Goal: Task Accomplishment & Management: Use online tool/utility

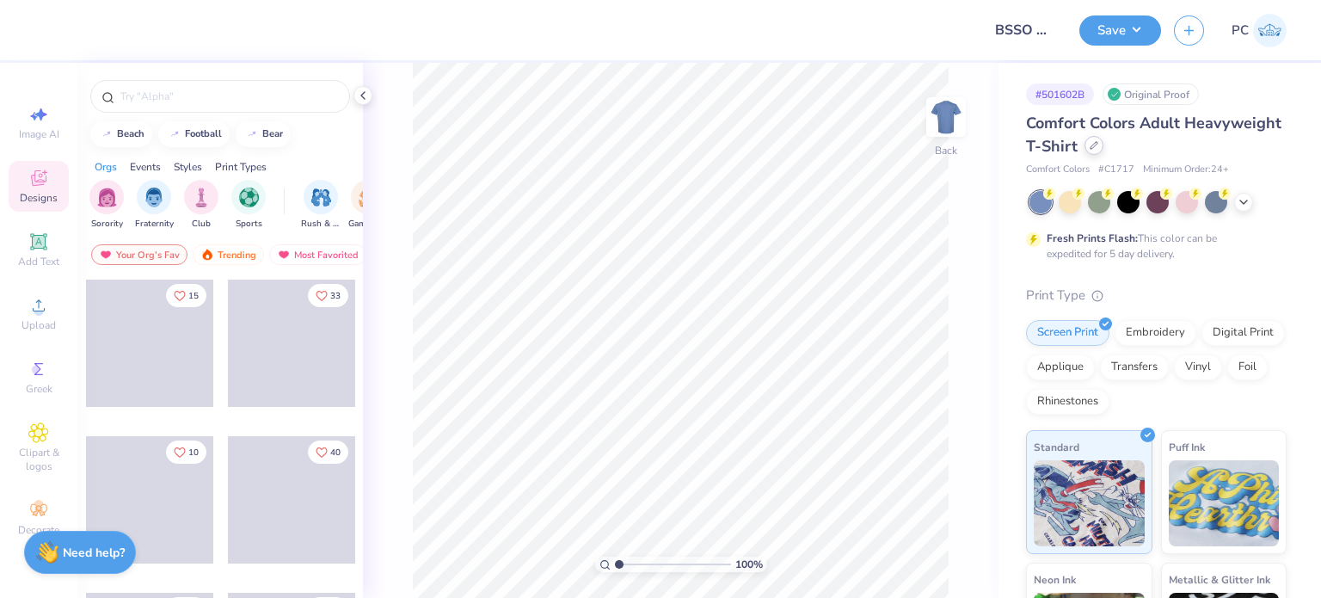
click at [1098, 144] on icon at bounding box center [1094, 145] width 9 height 9
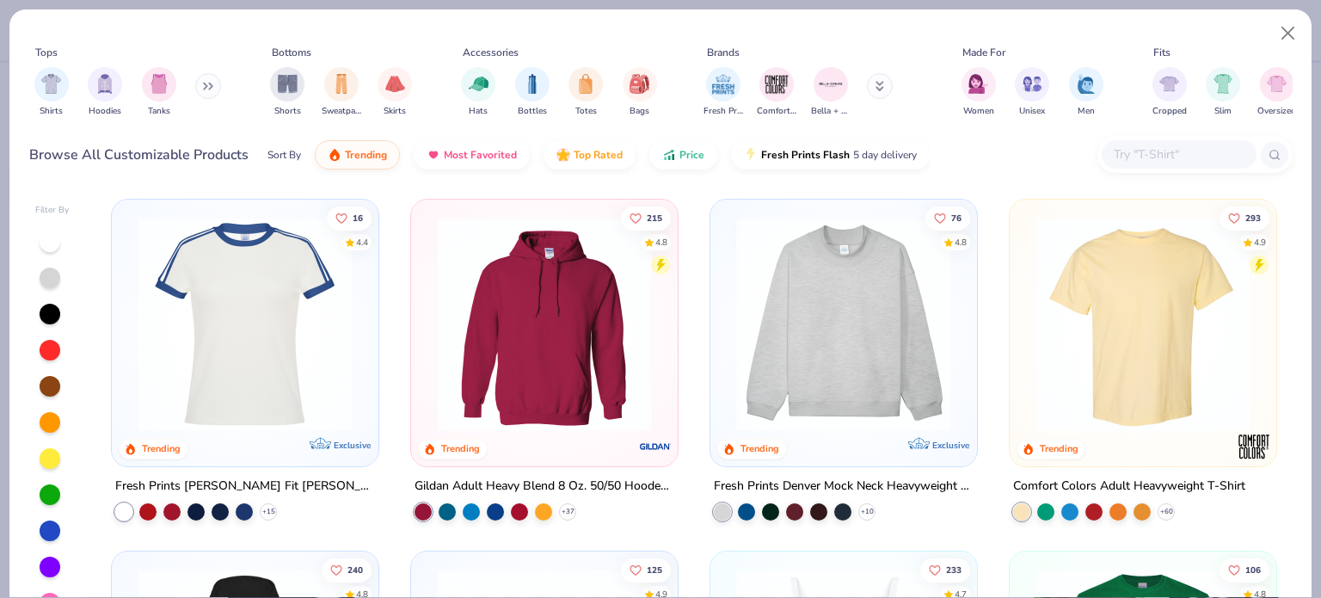
click at [1128, 158] on input "text" at bounding box center [1178, 154] width 132 height 20
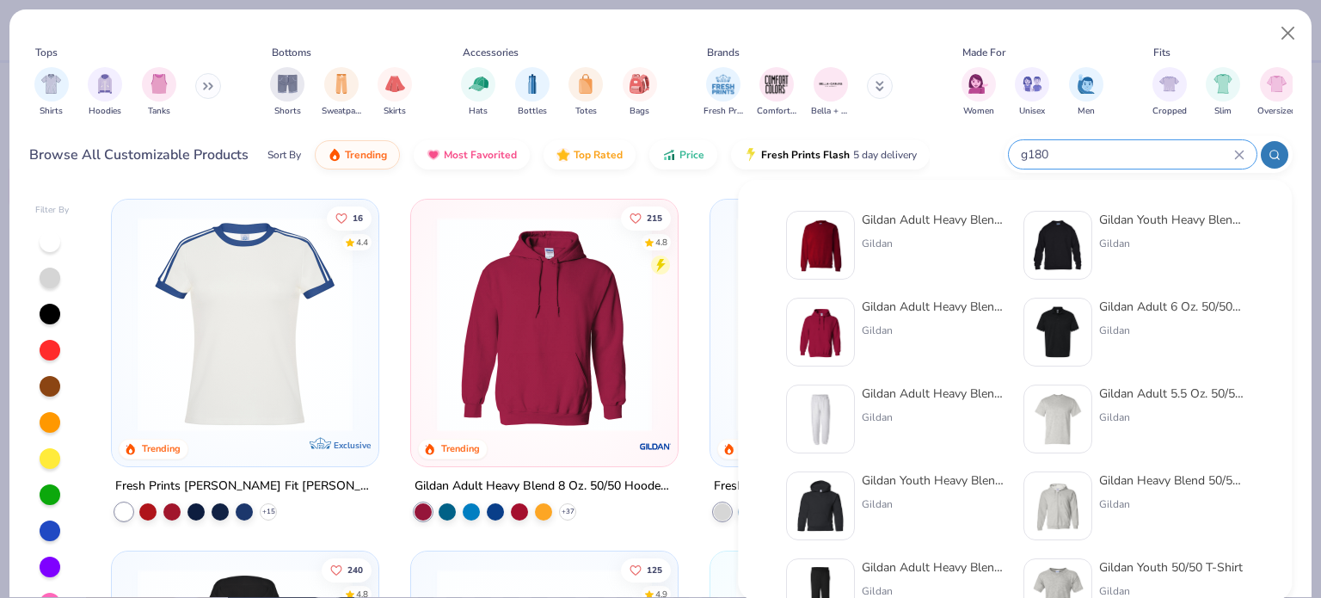
type input "g180"
click at [826, 237] on img at bounding box center [820, 244] width 53 height 53
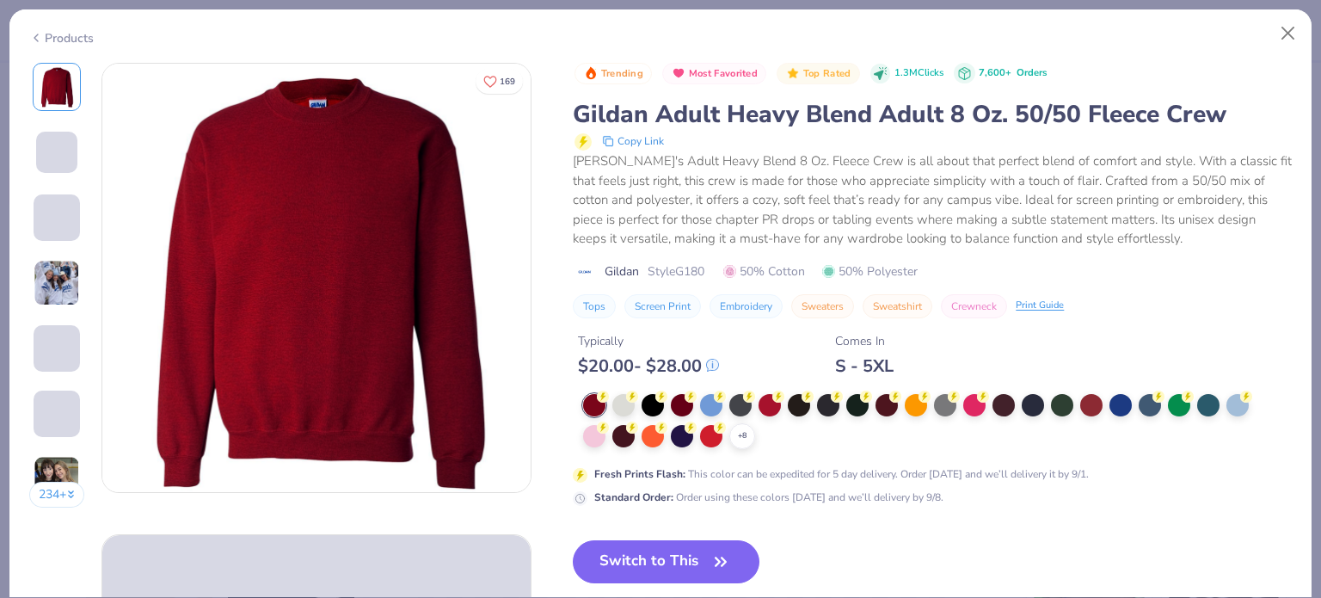
click at [691, 559] on button "Switch to This" at bounding box center [666, 561] width 187 height 43
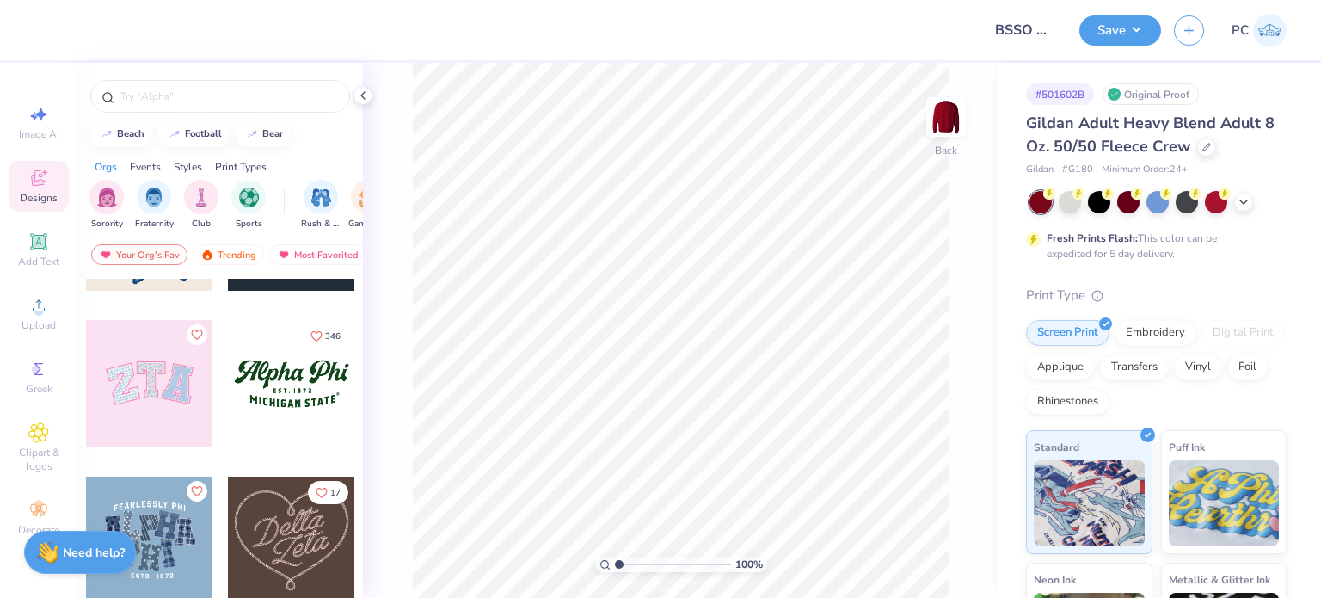
scroll to position [430, 0]
click at [200, 90] on input "text" at bounding box center [229, 96] width 220 height 17
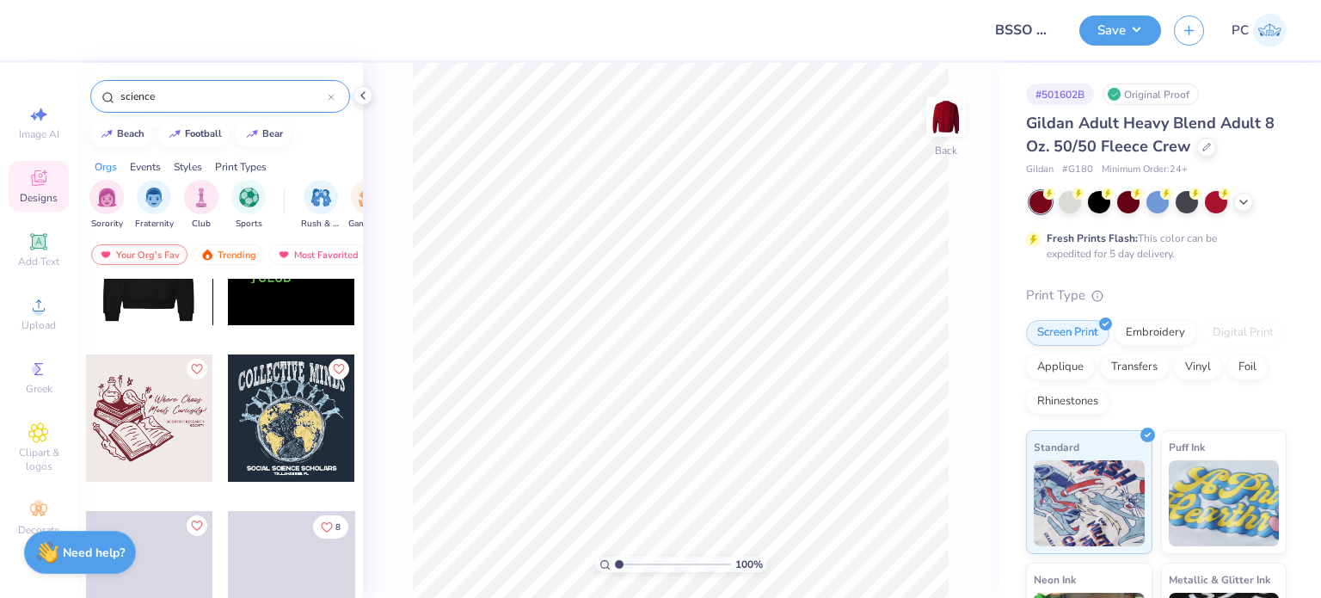
scroll to position [1032, 0]
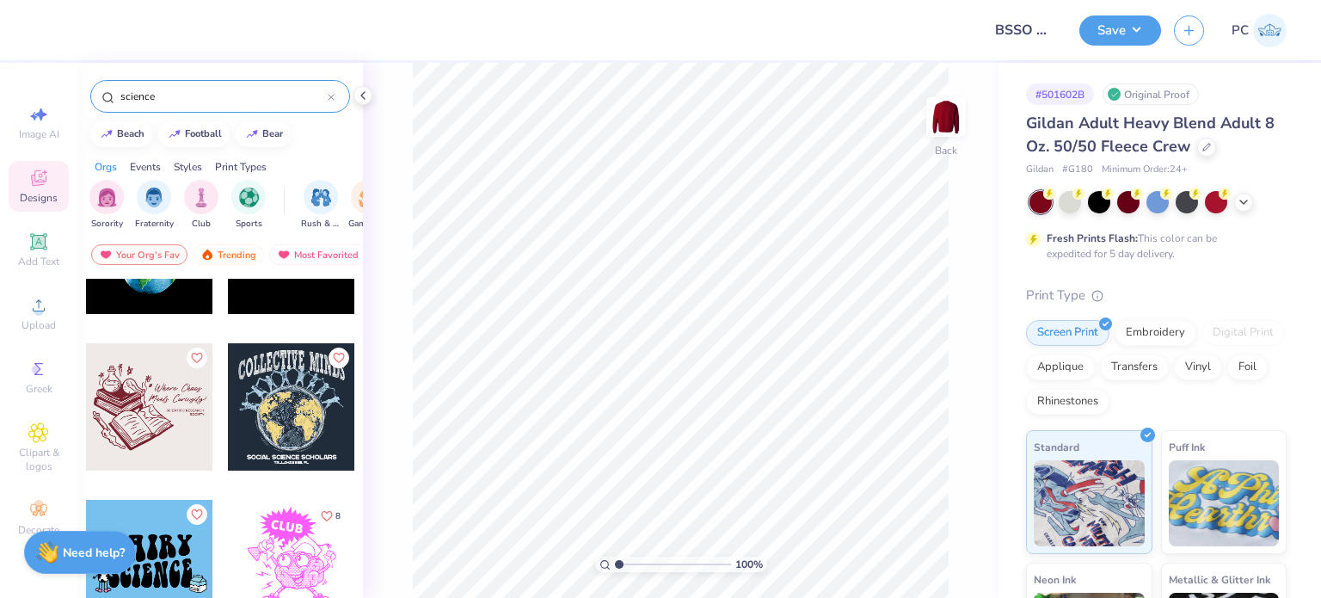
type input "science"
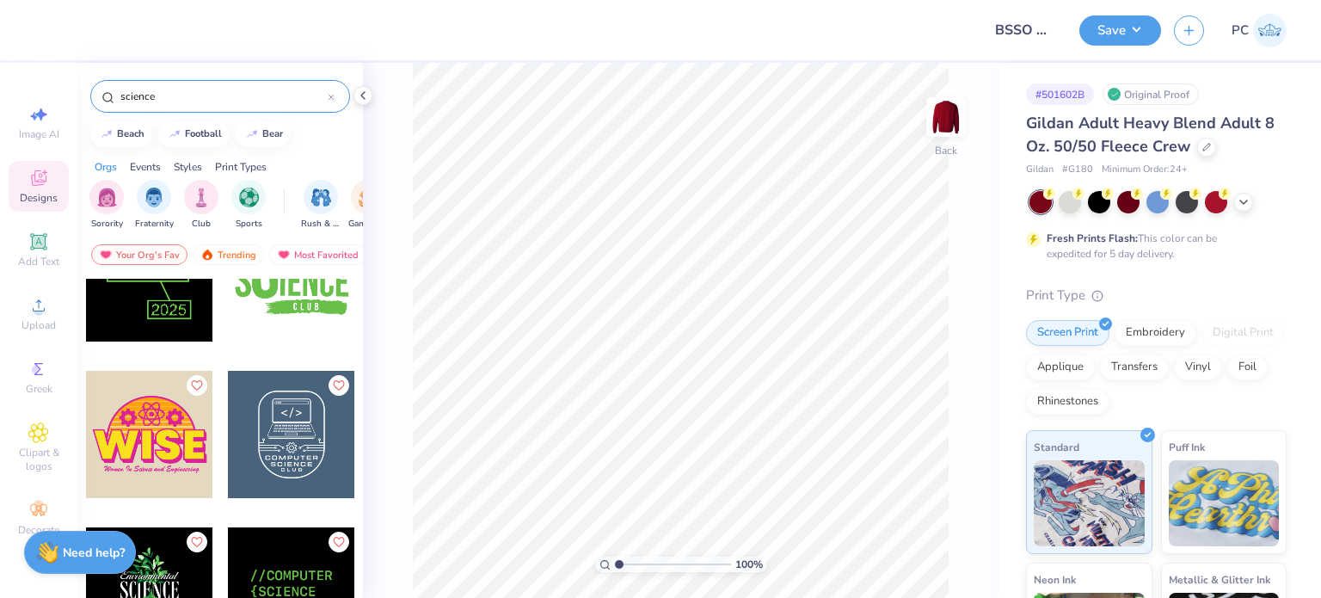
scroll to position [689, 0]
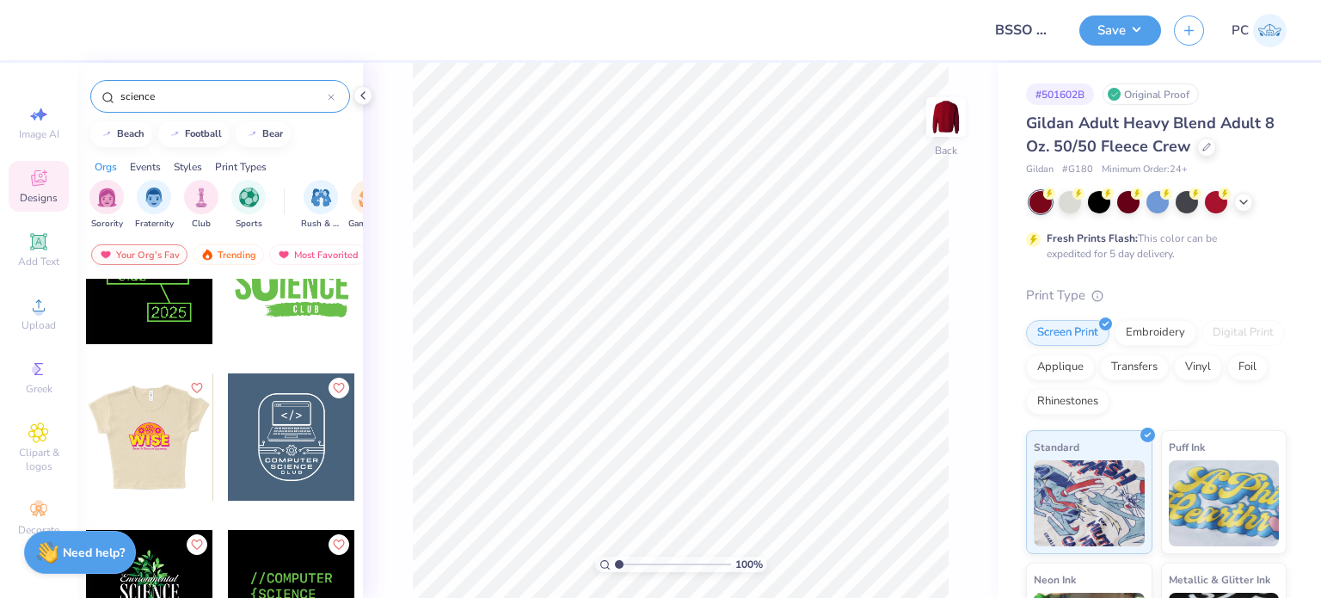
click at [166, 423] on div at bounding box center [150, 436] width 382 height 127
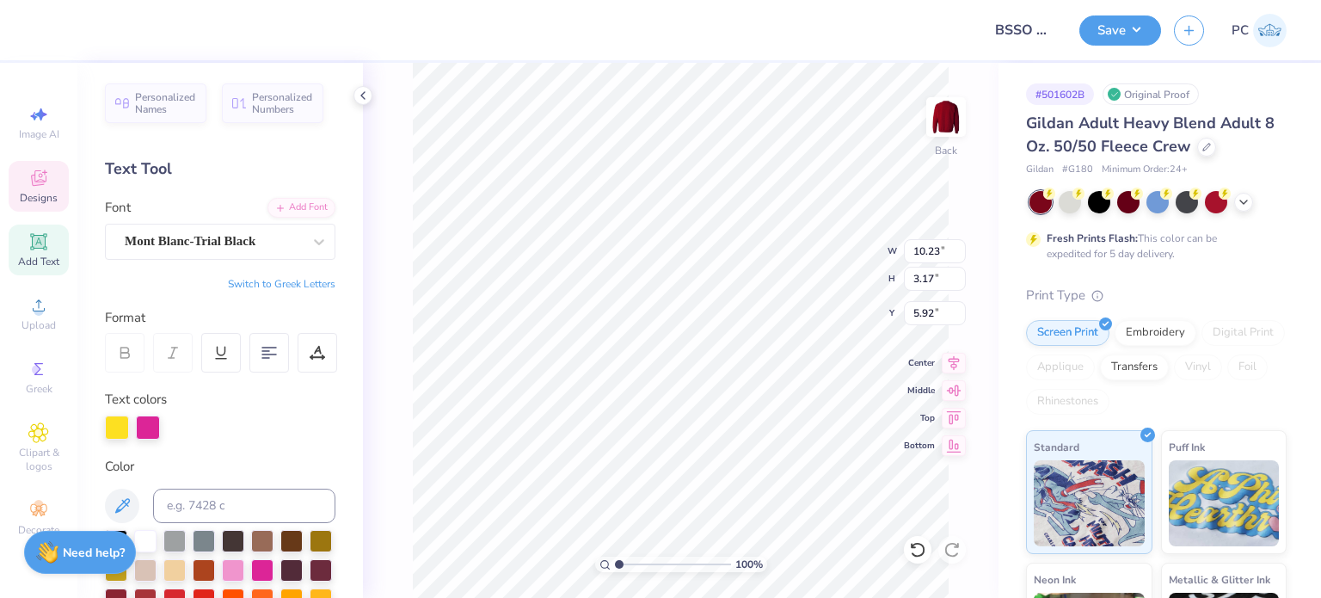
scroll to position [14, 2]
type textarea "BSSO"
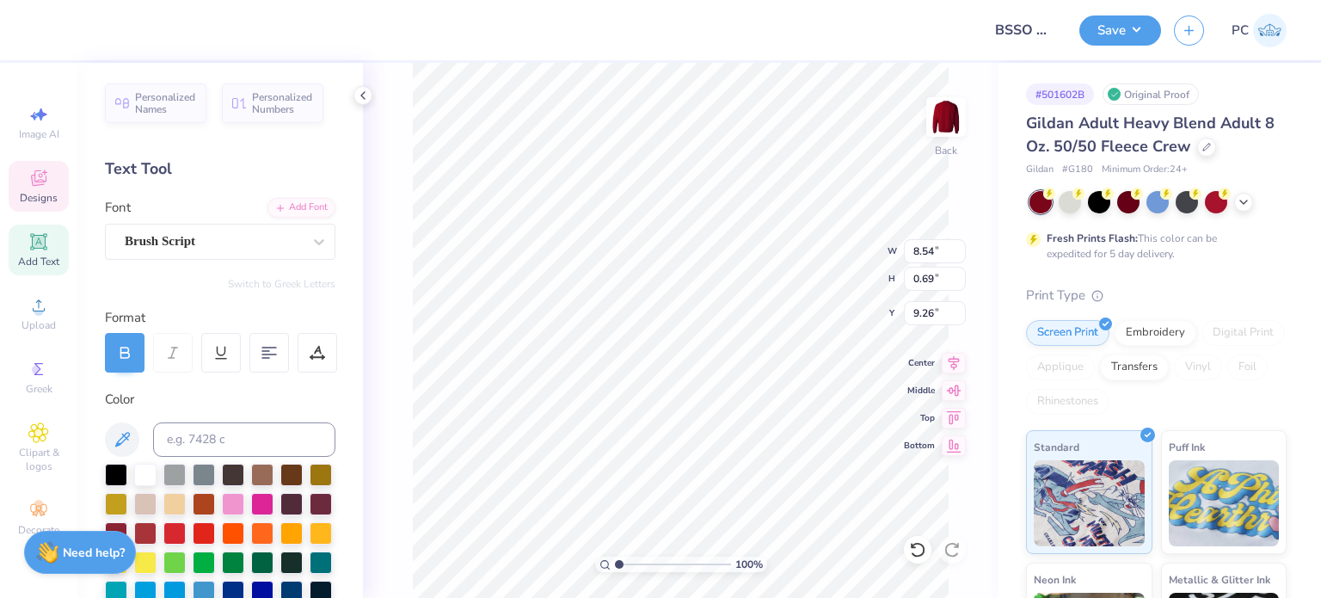
scroll to position [14, 11]
type textarea "Black Student Science Organization"
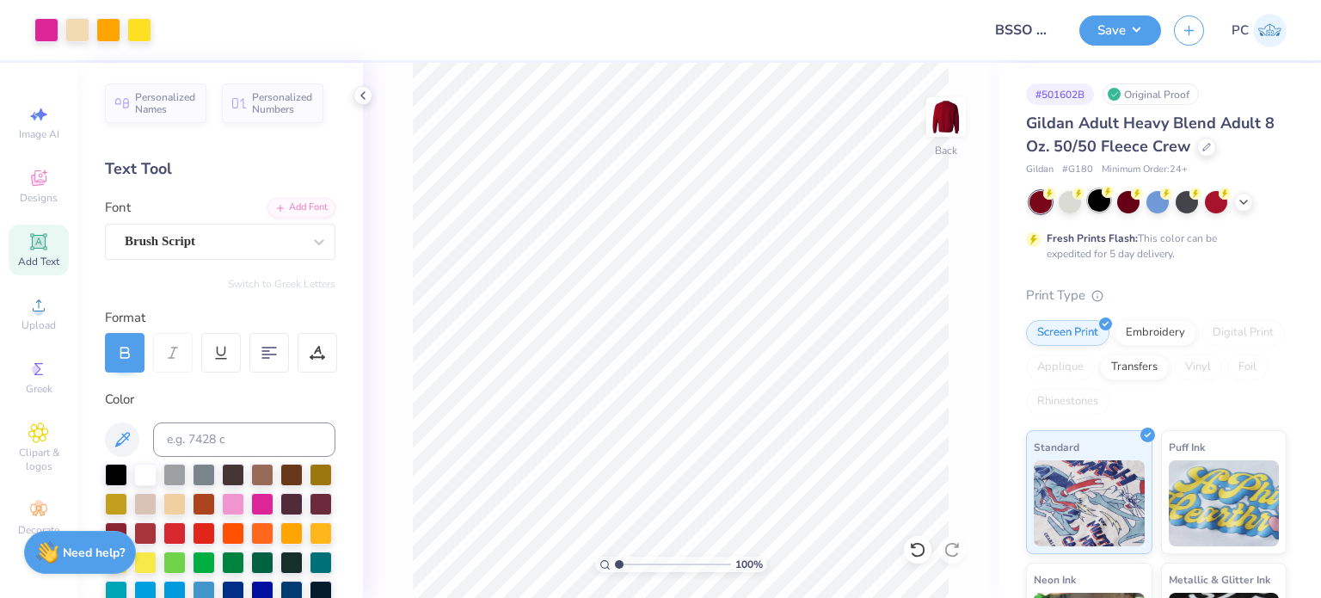
click at [1097, 206] on div at bounding box center [1099, 200] width 22 height 22
click at [1249, 201] on icon at bounding box center [1244, 201] width 14 height 14
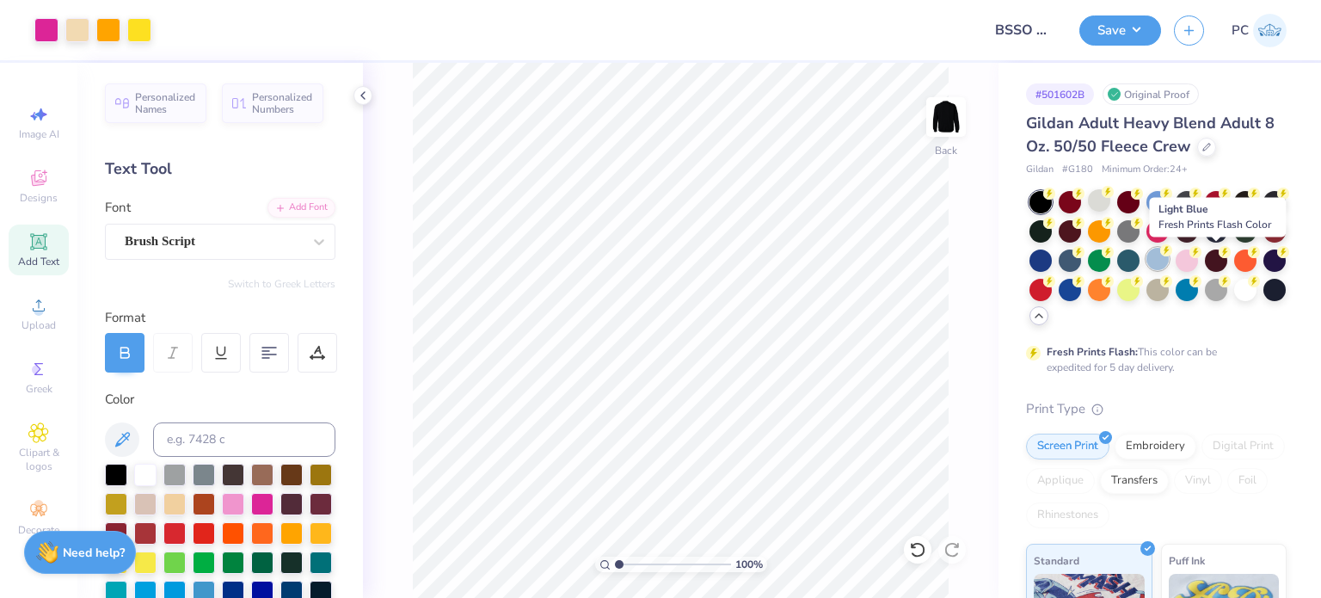
click at [1169, 261] on div at bounding box center [1157, 259] width 22 height 22
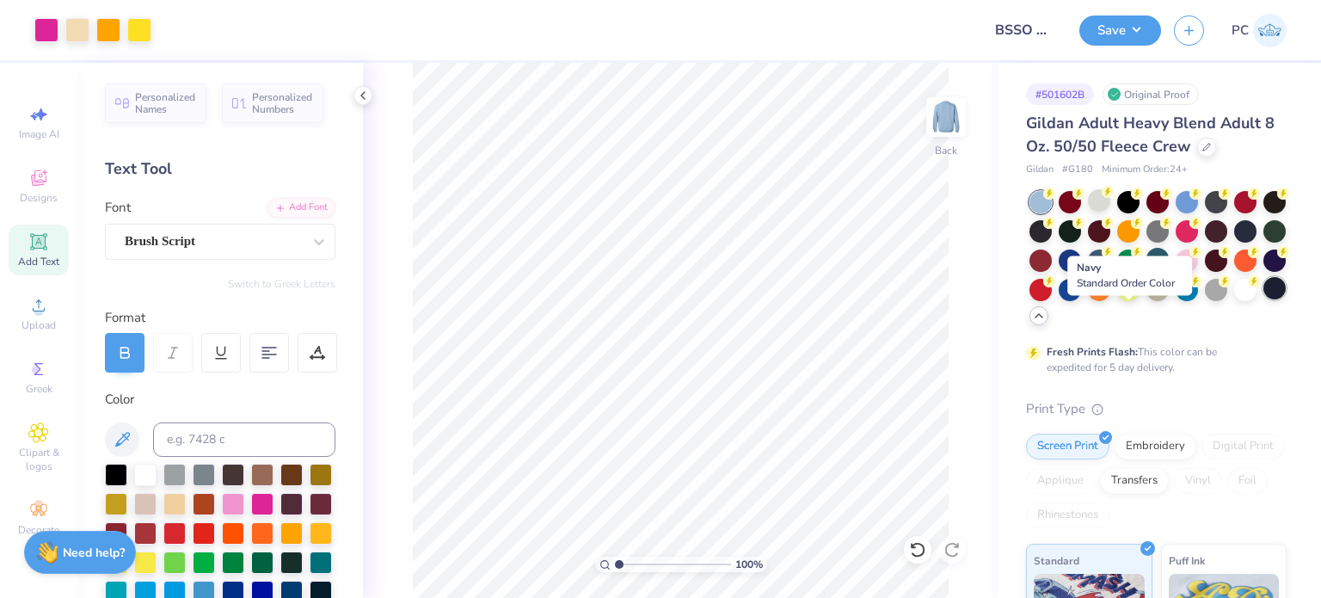
click at [1263, 299] on div at bounding box center [1274, 288] width 22 height 22
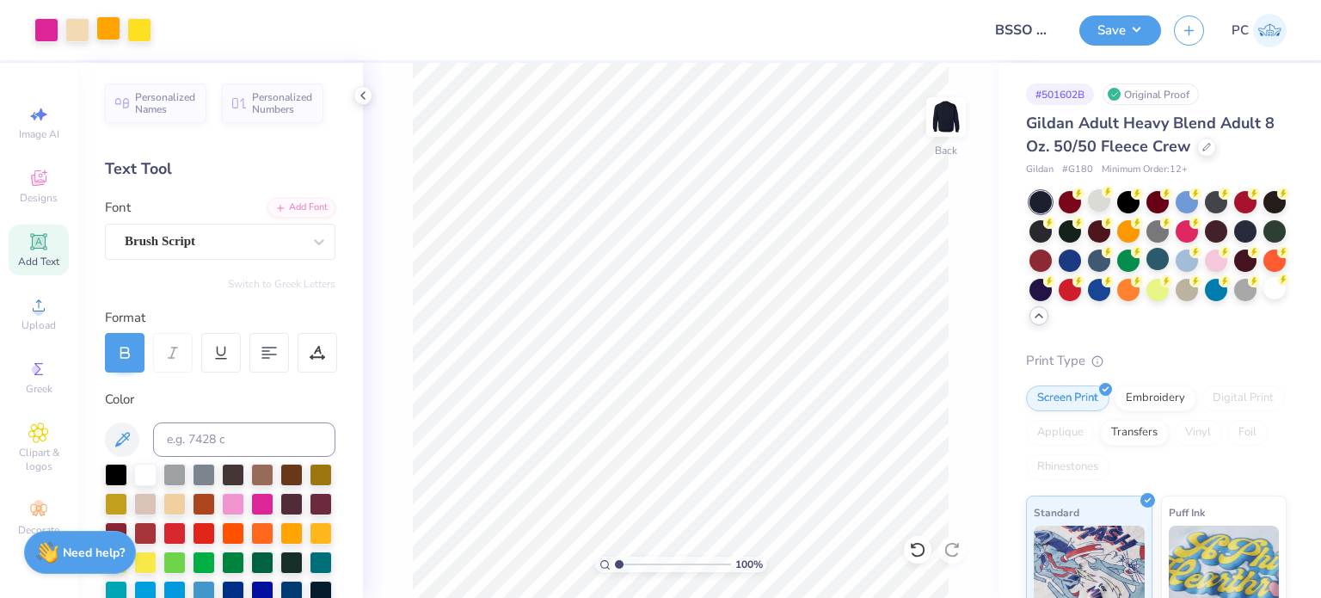
click at [107, 30] on div at bounding box center [108, 28] width 24 height 24
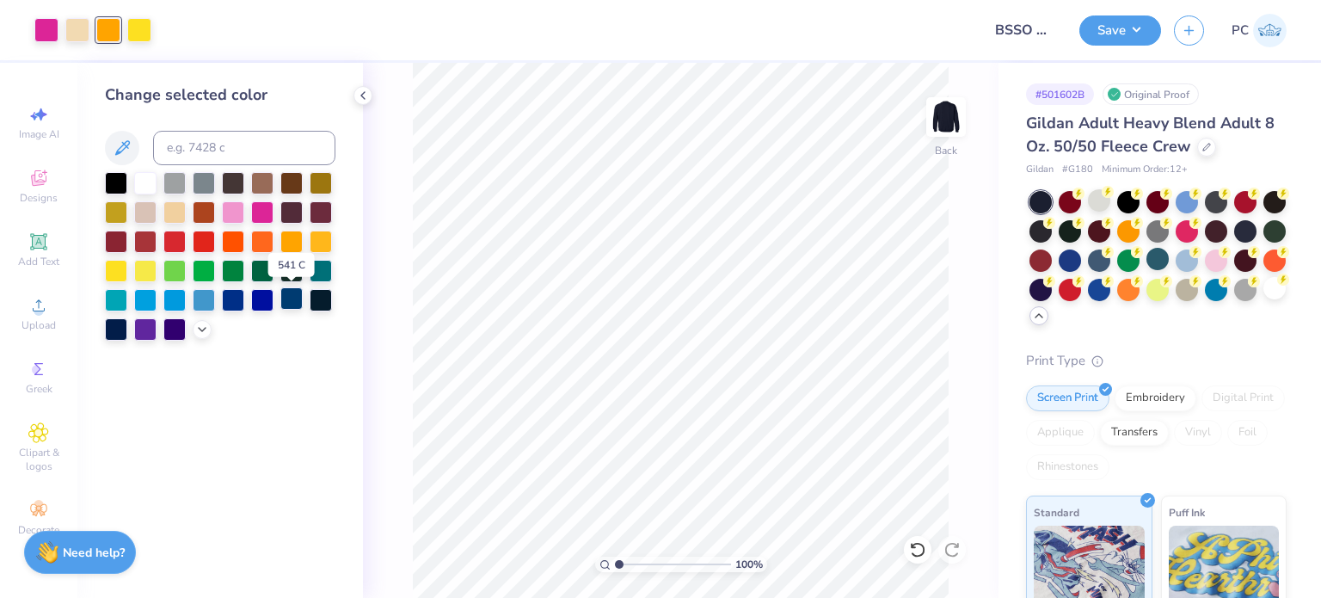
click at [286, 301] on div at bounding box center [291, 298] width 22 height 22
click at [138, 27] on div at bounding box center [139, 28] width 24 height 24
click at [286, 298] on div at bounding box center [291, 298] width 22 height 22
click at [80, 30] on div at bounding box center [77, 28] width 24 height 24
click at [150, 180] on div at bounding box center [145, 181] width 22 height 22
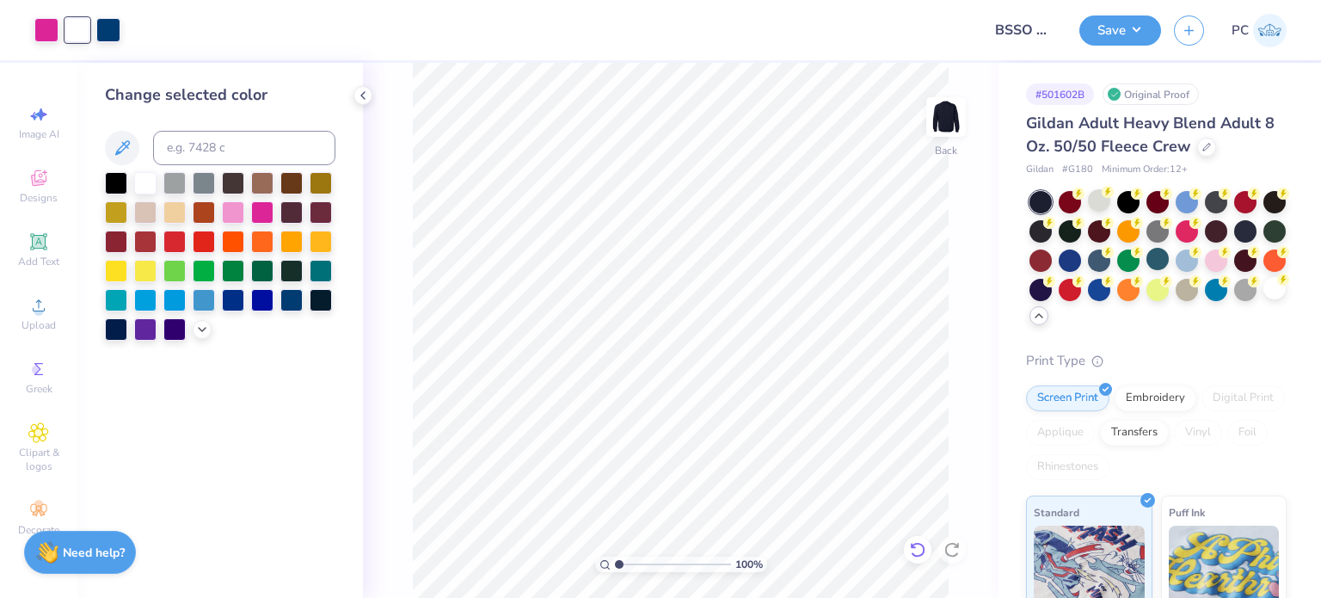
click at [914, 547] on icon at bounding box center [913, 545] width 3 height 3
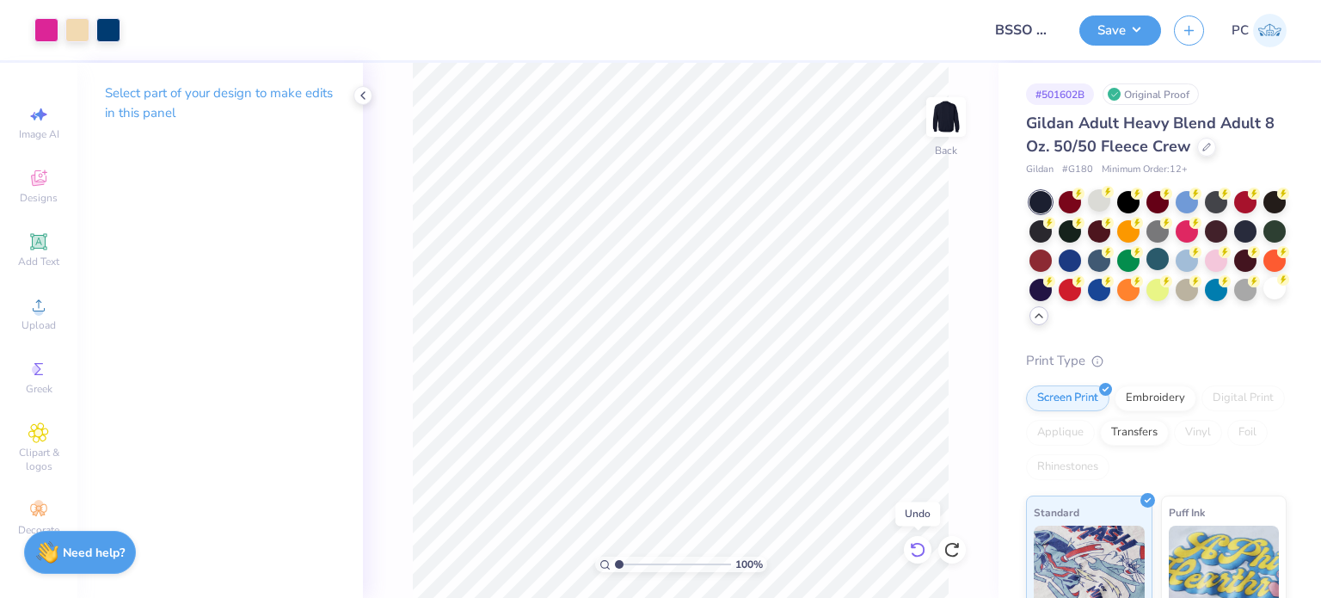
click at [913, 547] on icon at bounding box center [913, 545] width 3 height 3
click at [137, 34] on div at bounding box center [139, 28] width 24 height 24
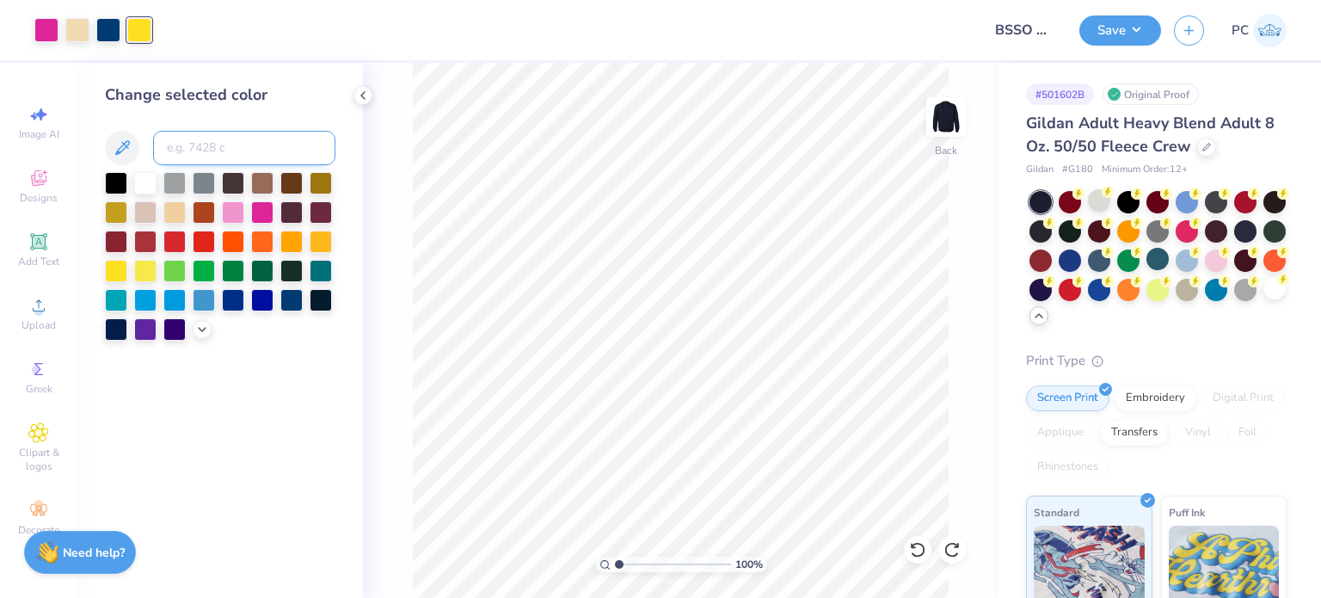
click at [181, 159] on input at bounding box center [244, 148] width 182 height 34
type input "7506"
click at [46, 29] on div at bounding box center [46, 28] width 24 height 24
click at [138, 181] on div at bounding box center [145, 181] width 22 height 22
click at [179, 182] on div at bounding box center [174, 181] width 22 height 22
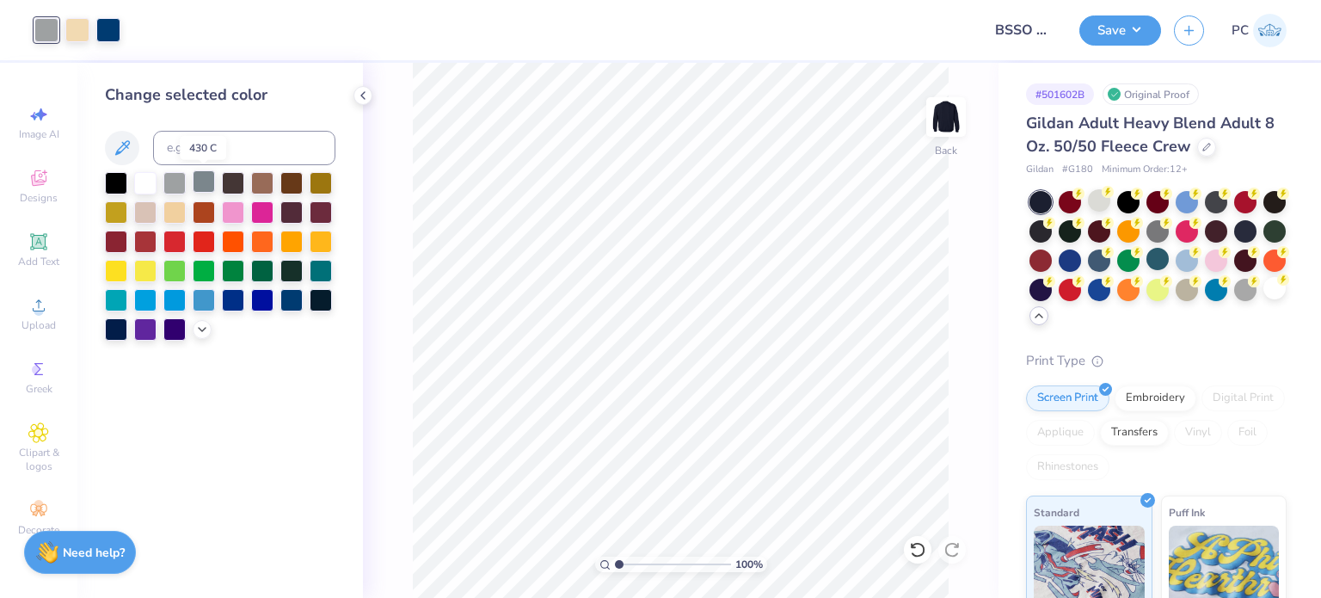
click at [215, 182] on div at bounding box center [204, 181] width 22 height 22
click at [202, 323] on icon at bounding box center [202, 328] width 14 height 14
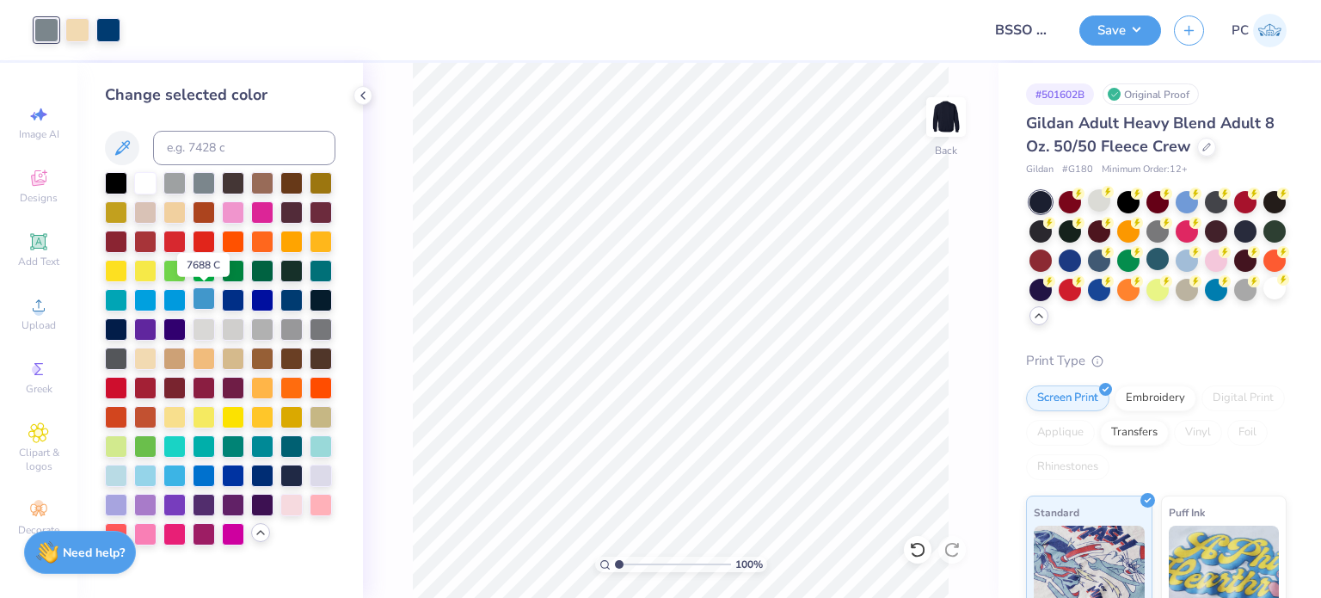
click at [202, 298] on div at bounding box center [204, 298] width 22 height 22
click at [159, 295] on div at bounding box center [220, 358] width 230 height 373
click at [148, 477] on div at bounding box center [145, 474] width 22 height 22
click at [176, 477] on div at bounding box center [174, 474] width 22 height 22
click at [179, 182] on div at bounding box center [174, 181] width 22 height 22
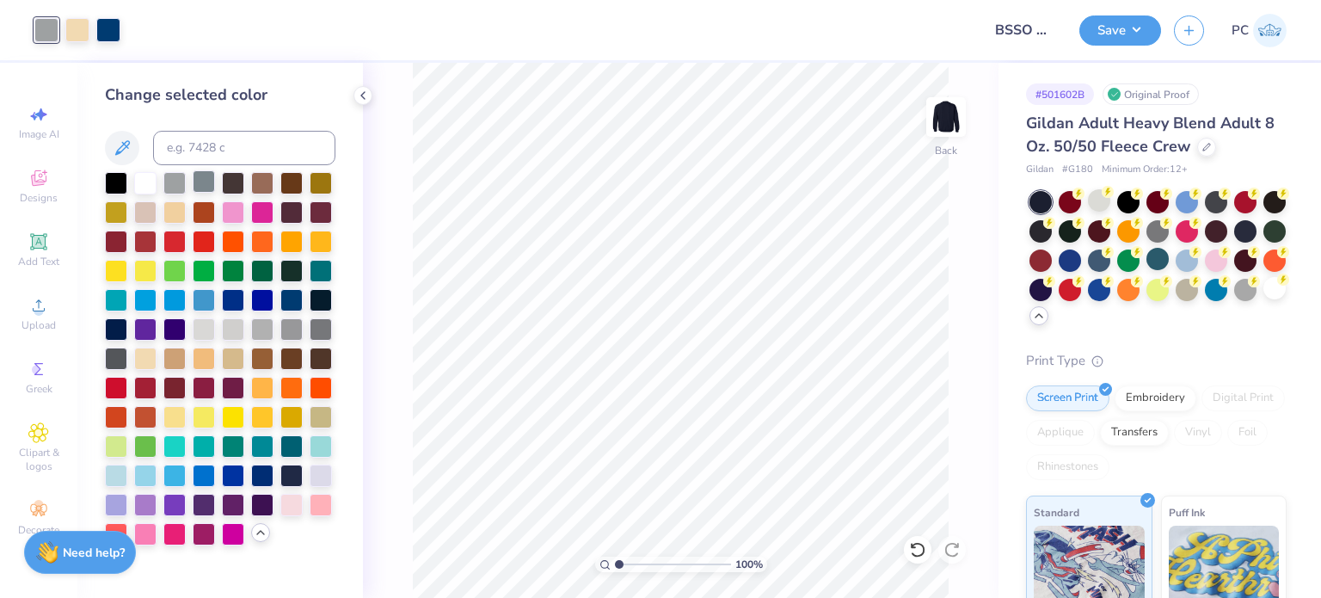
click at [200, 184] on div at bounding box center [204, 181] width 22 height 22
click at [292, 179] on div at bounding box center [291, 181] width 22 height 22
click at [318, 212] on div at bounding box center [321, 211] width 22 height 22
click at [120, 239] on div at bounding box center [116, 240] width 22 height 22
click at [141, 240] on div at bounding box center [145, 240] width 22 height 22
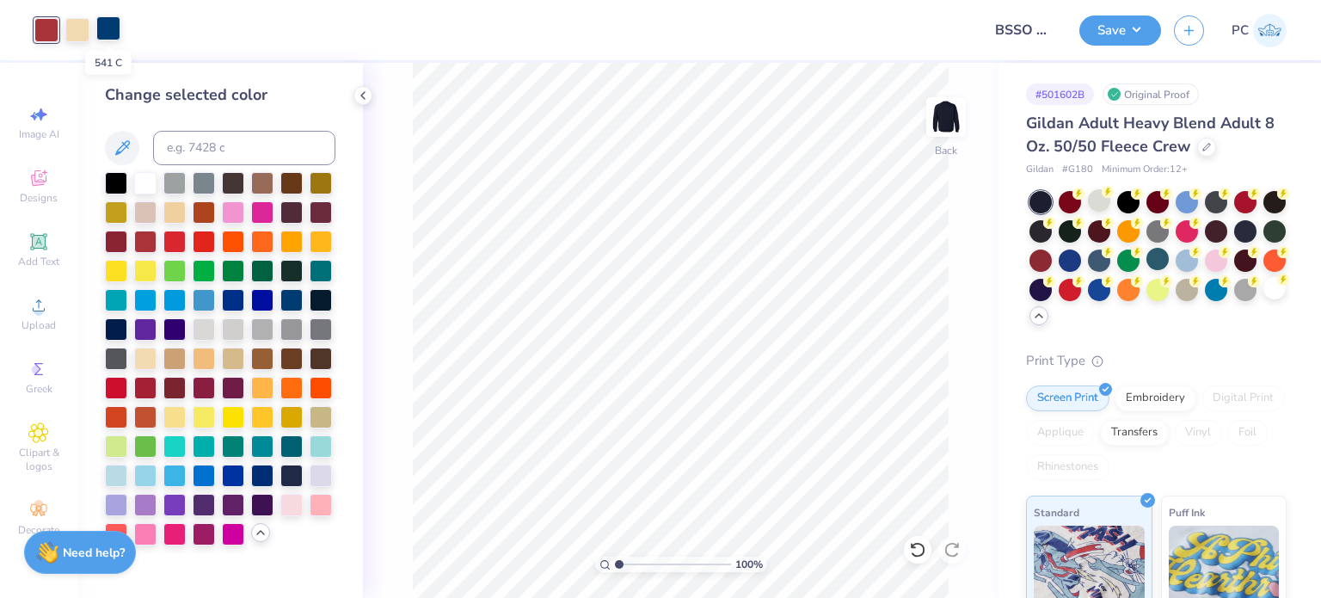
click at [110, 28] on div at bounding box center [108, 28] width 24 height 24
click at [145, 178] on div at bounding box center [145, 181] width 22 height 22
click at [75, 30] on div at bounding box center [77, 28] width 24 height 24
click at [233, 322] on div at bounding box center [233, 328] width 22 height 22
click at [261, 323] on div at bounding box center [262, 328] width 22 height 22
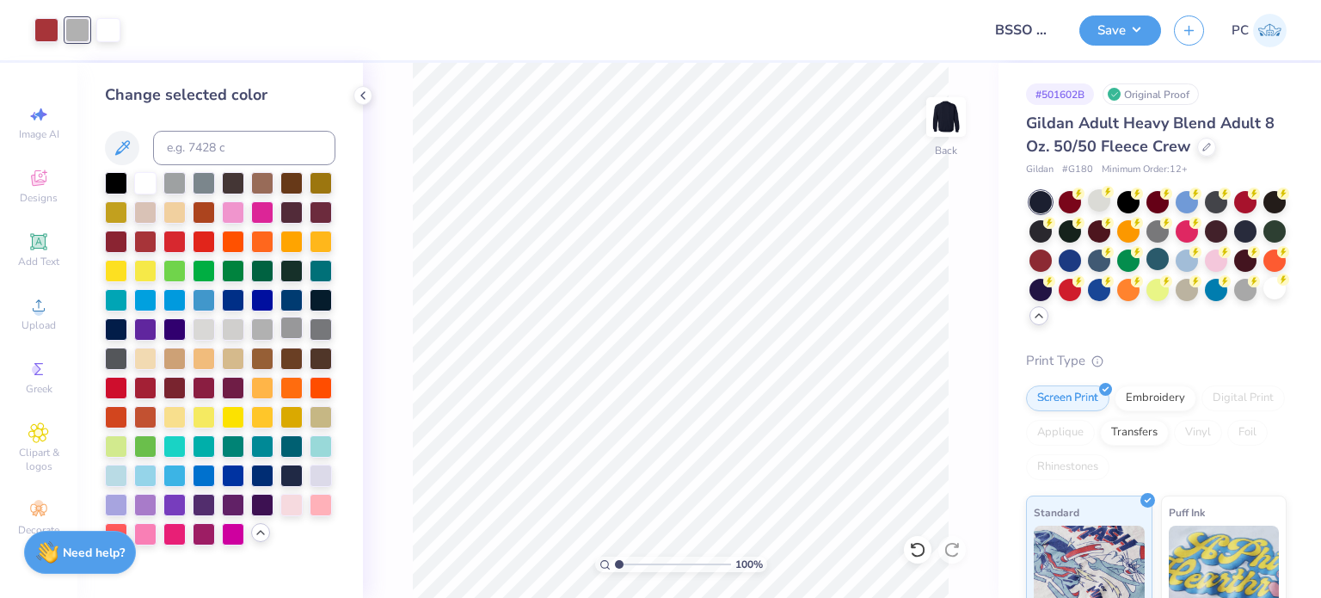
click at [288, 323] on div at bounding box center [291, 328] width 22 height 22
click at [206, 326] on div at bounding box center [204, 328] width 22 height 22
click at [919, 553] on icon at bounding box center [917, 549] width 17 height 17
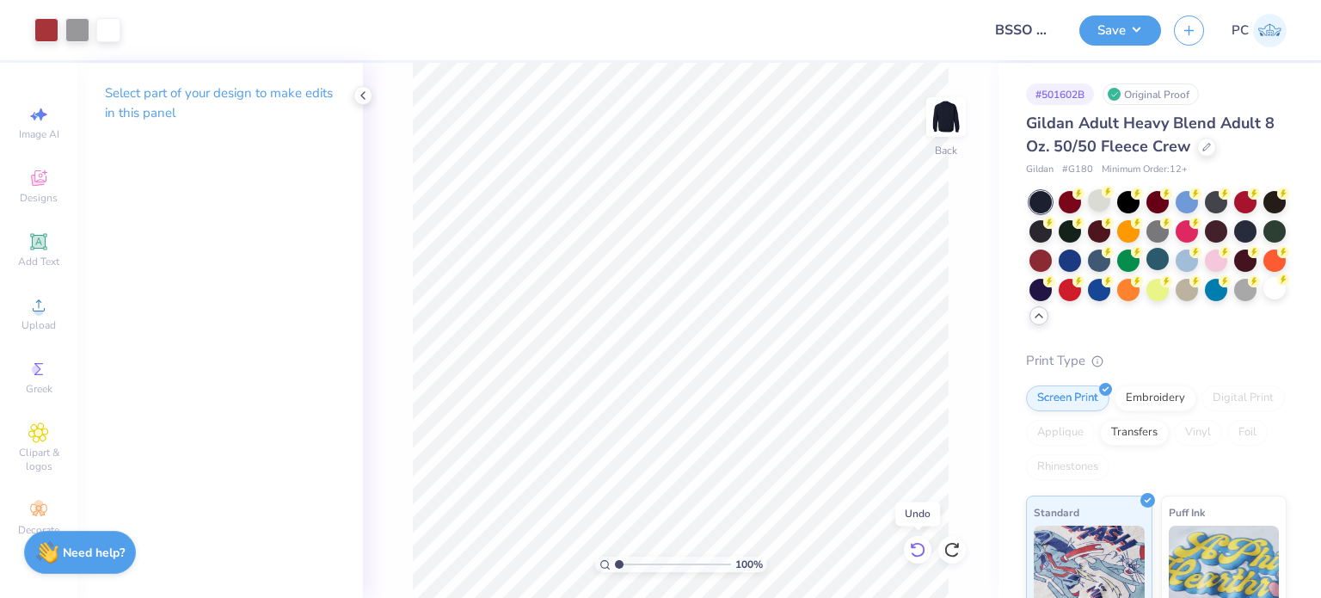
click at [919, 553] on icon at bounding box center [917, 549] width 17 height 17
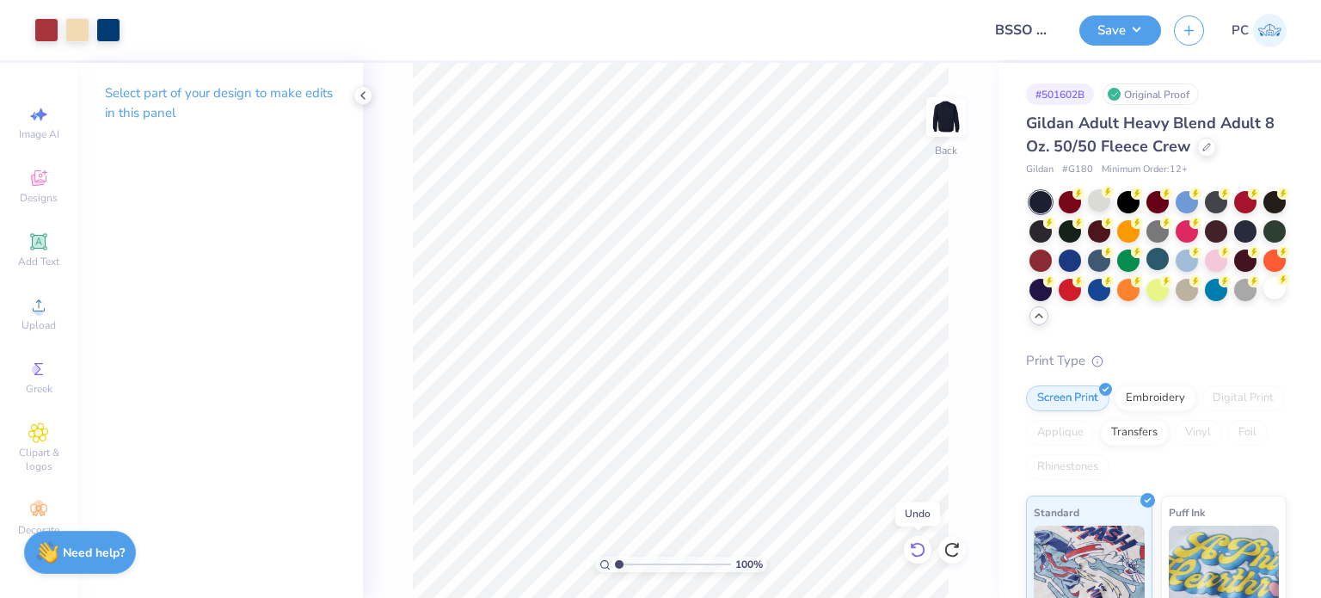
click at [919, 553] on icon at bounding box center [917, 549] width 17 height 17
click at [40, 312] on circle at bounding box center [38, 310] width 9 height 9
click at [361, 95] on polyline at bounding box center [362, 95] width 3 height 7
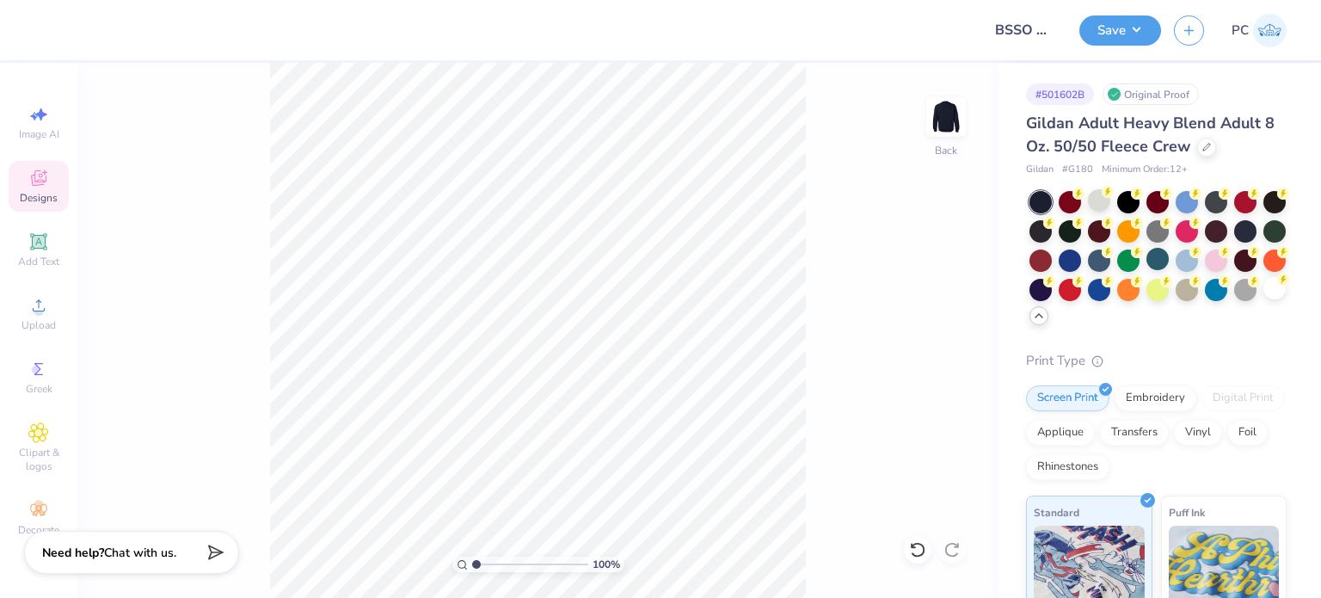
click at [28, 169] on icon at bounding box center [38, 178] width 21 height 21
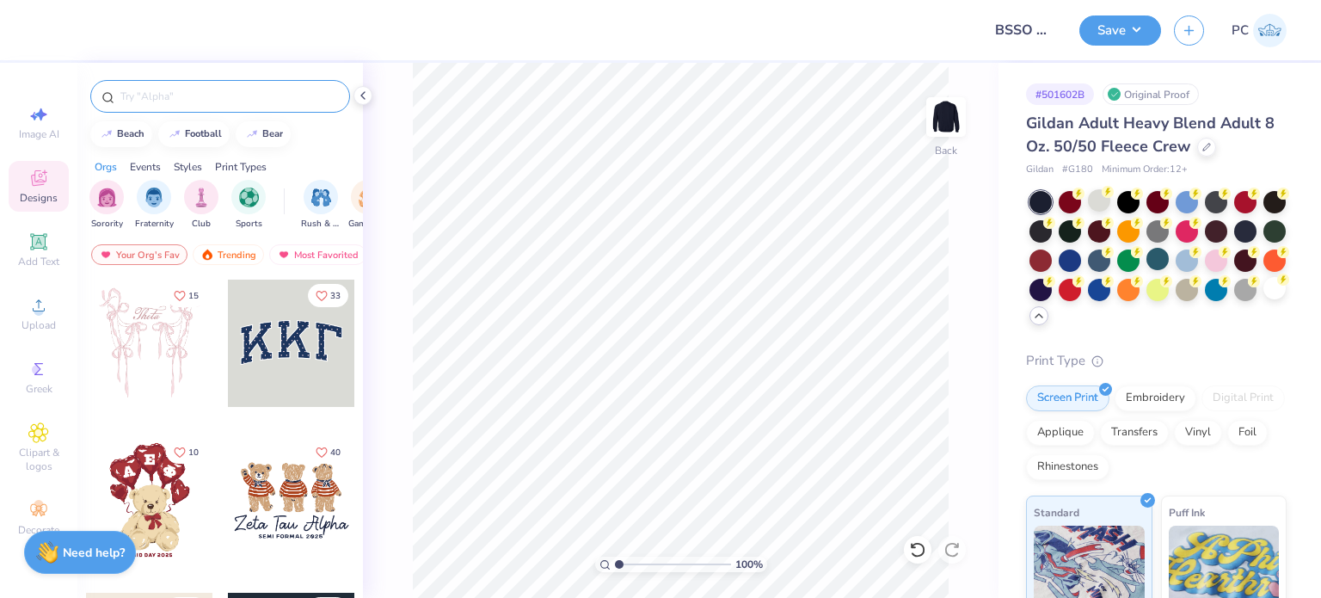
click at [185, 96] on input "text" at bounding box center [229, 96] width 220 height 17
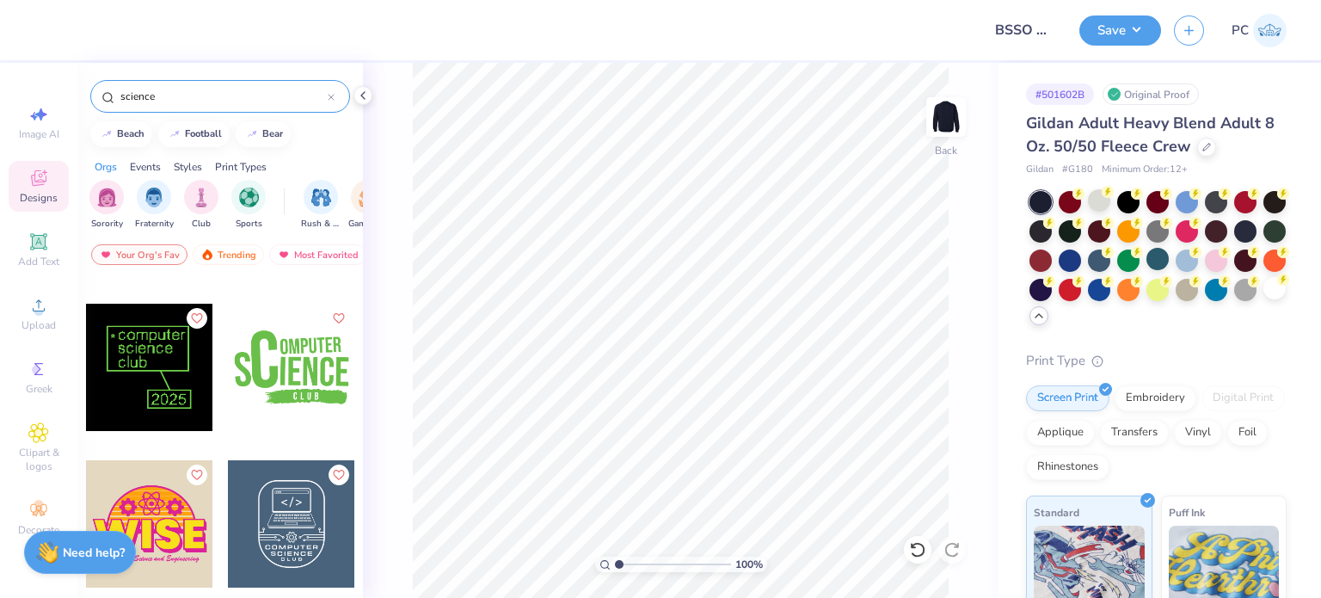
scroll to position [688, 0]
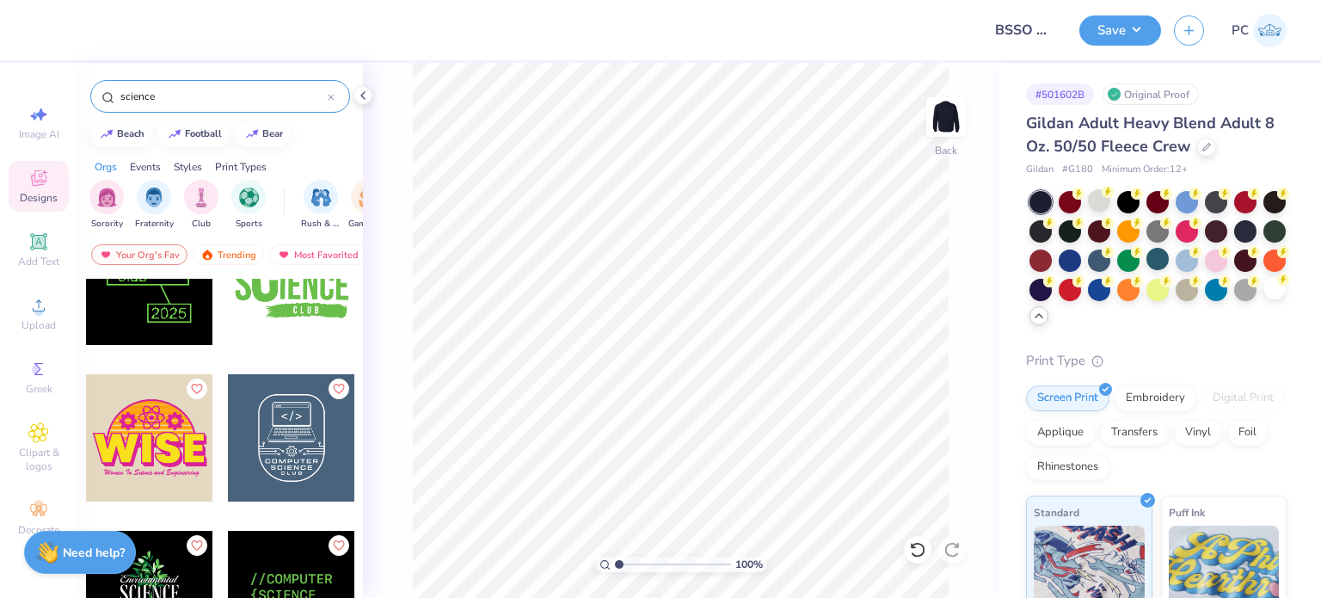
type input "science"
click at [123, 425] on div at bounding box center [149, 437] width 127 height 127
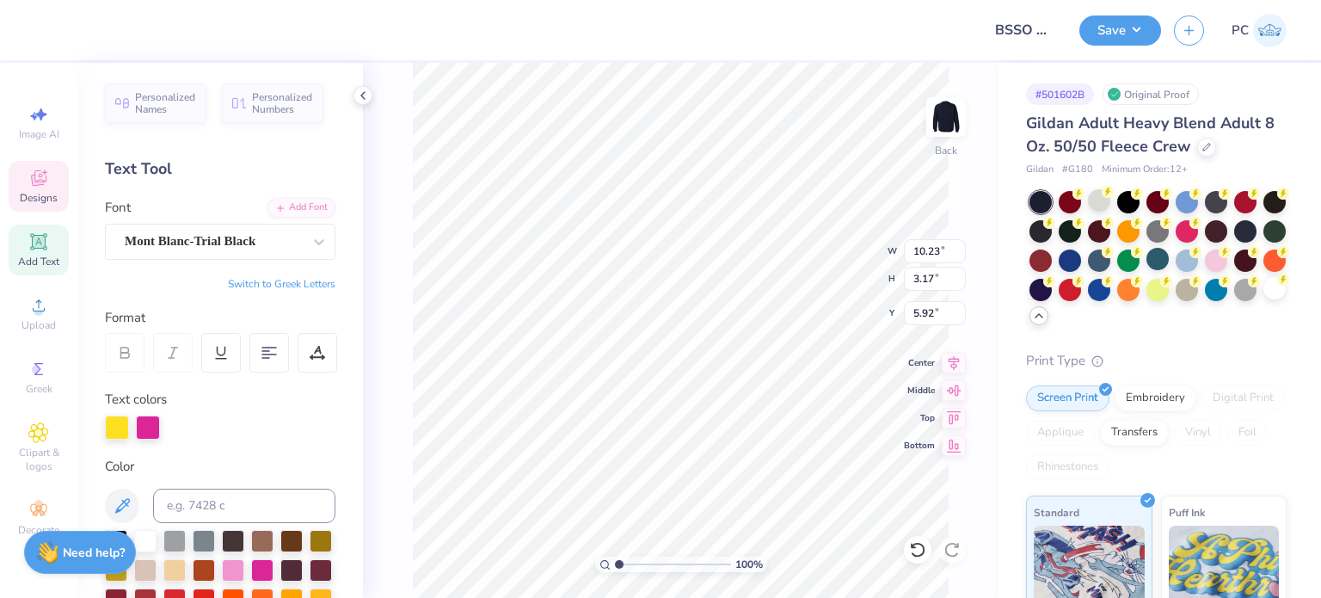
scroll to position [14, 2]
type textarea "BSSO"
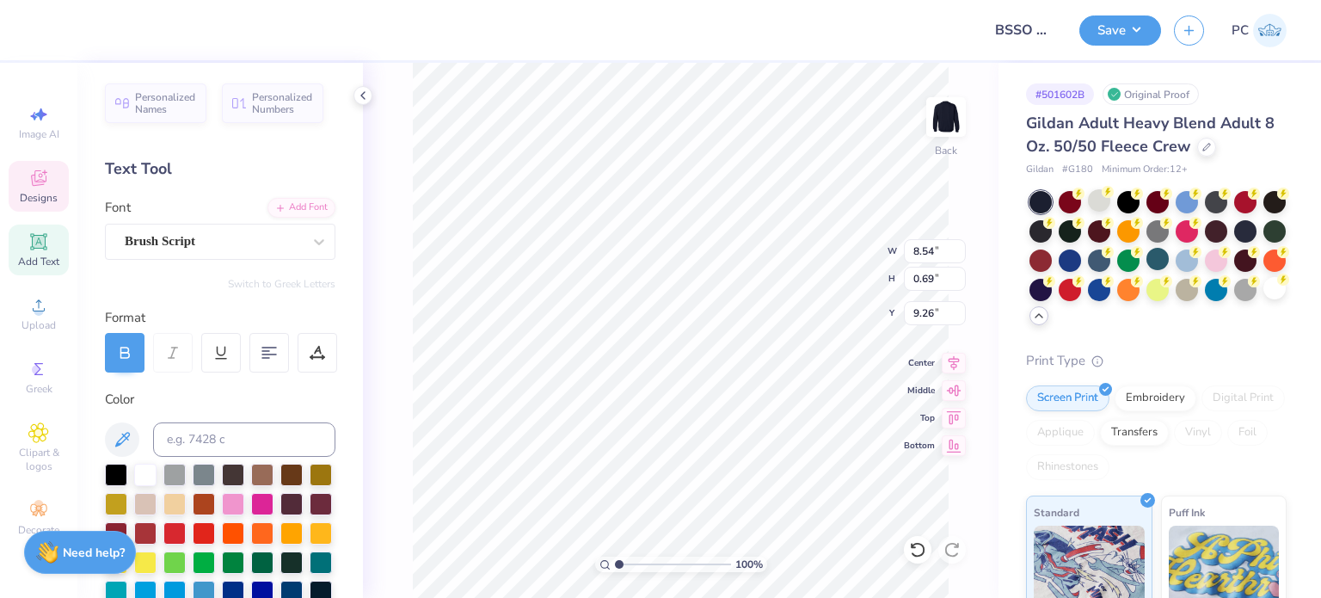
type textarea "b"
type textarea "Black Student Science Organization"
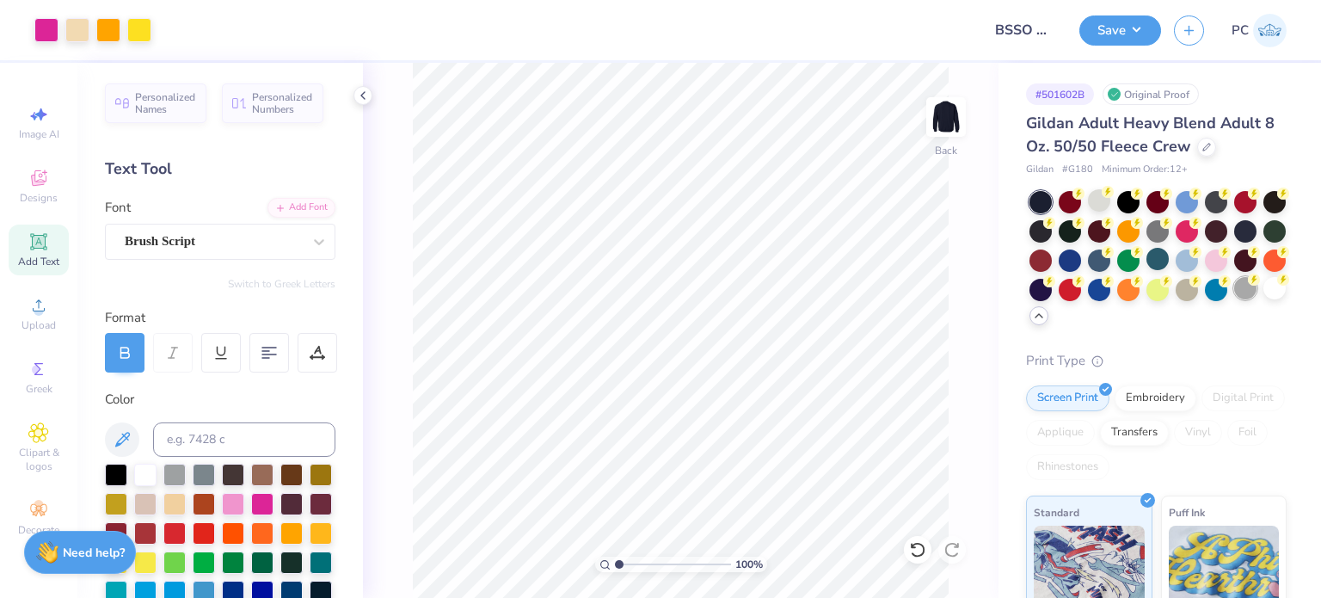
click at [1234, 299] on div at bounding box center [1245, 288] width 22 height 22
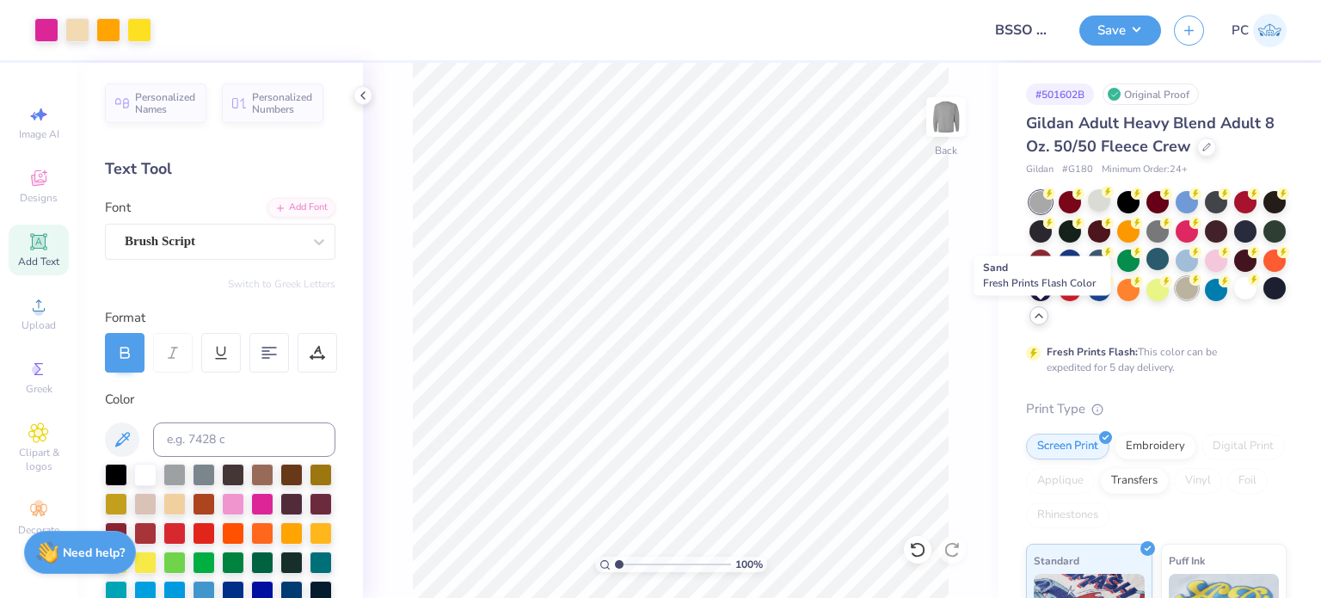
click at [1176, 299] on div at bounding box center [1187, 288] width 22 height 22
click at [1234, 299] on div at bounding box center [1245, 288] width 22 height 22
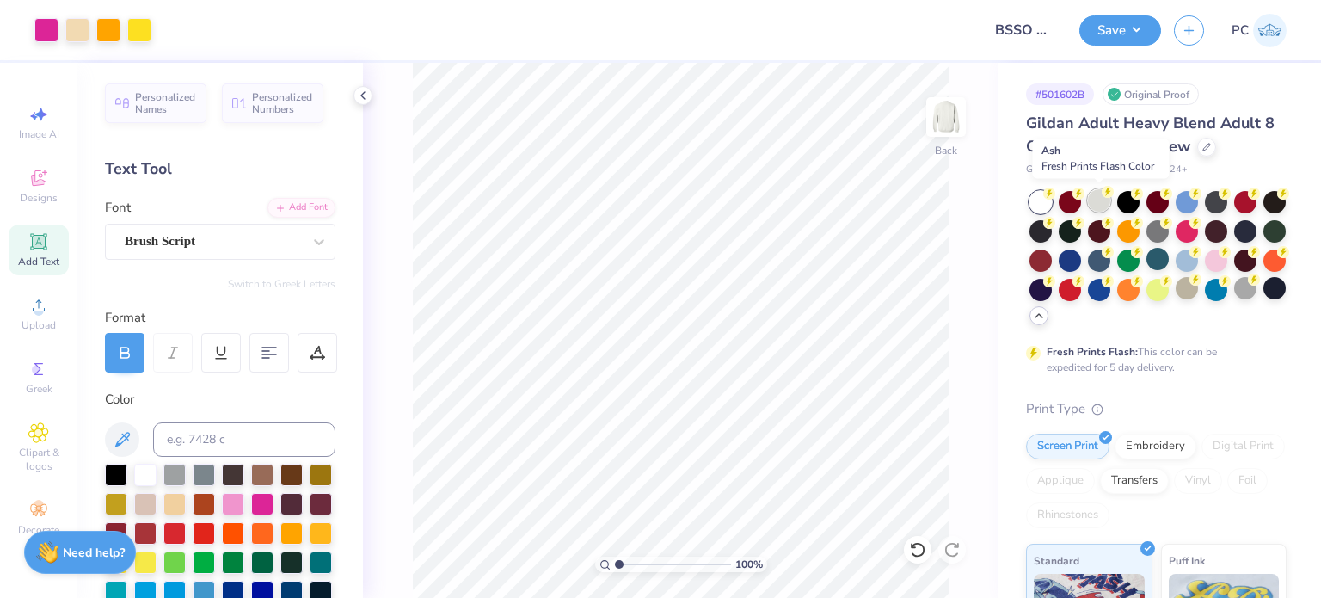
click at [1097, 199] on div at bounding box center [1099, 200] width 22 height 22
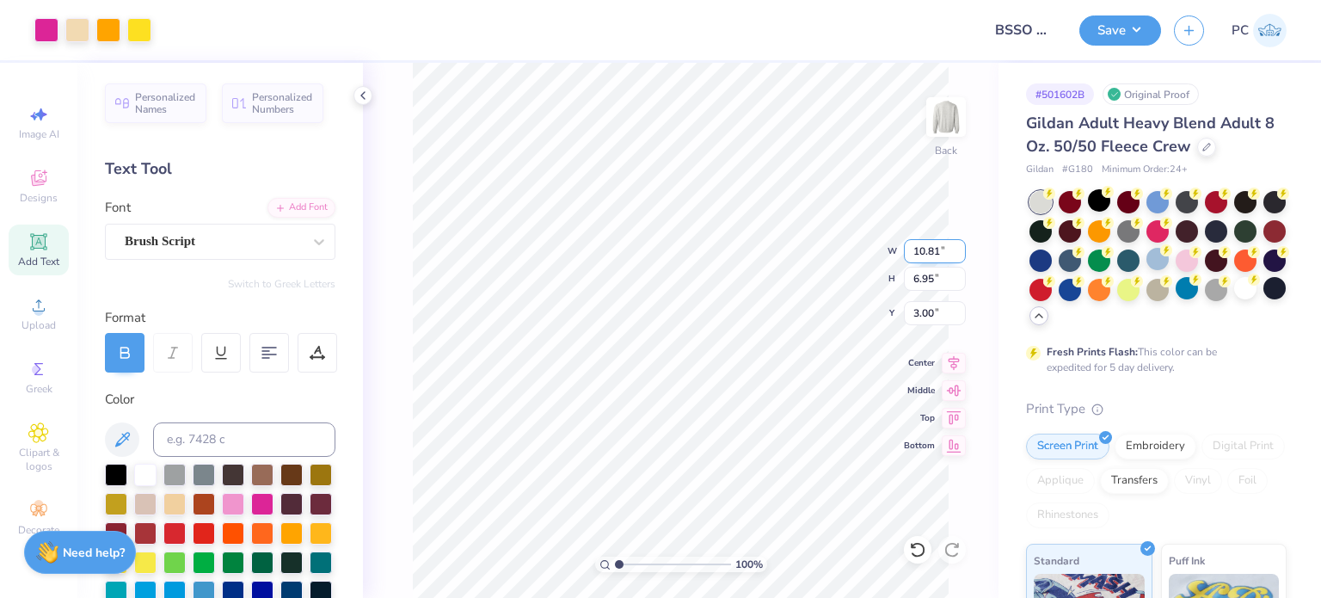
drag, startPoint x: 942, startPoint y: 249, endPoint x: 912, endPoint y: 249, distance: 30.1
click at [912, 249] on input "10.81" at bounding box center [935, 251] width 62 height 24
type input "12.00"
type input "7.71"
type input "2.62"
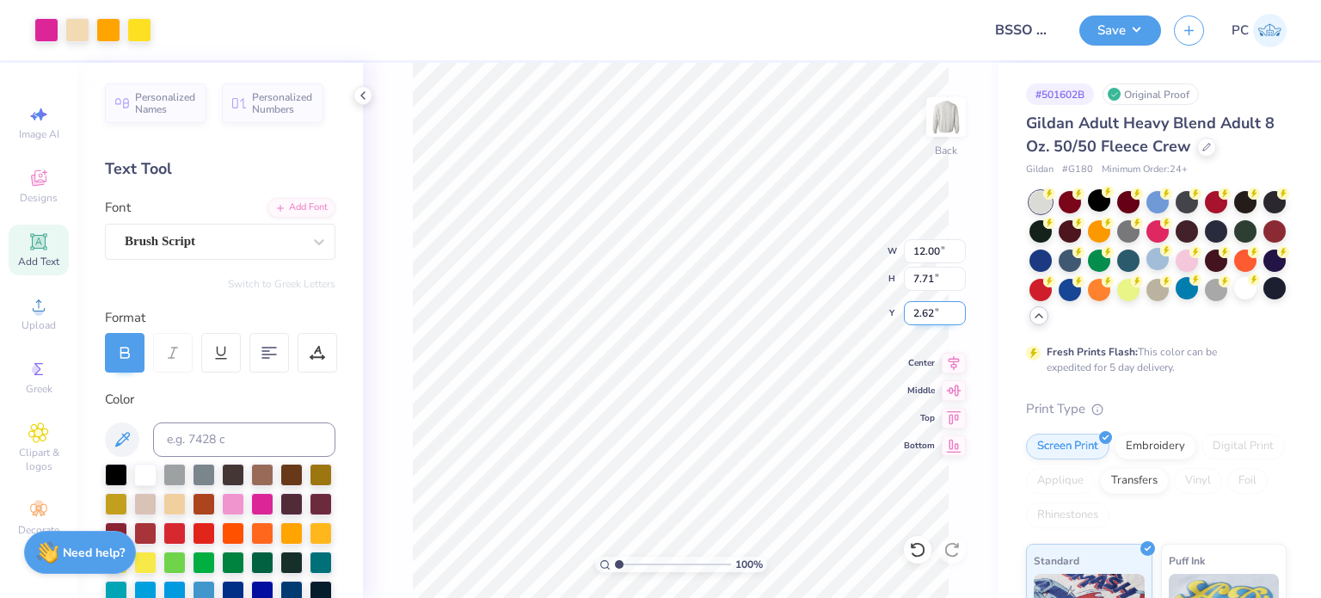
drag, startPoint x: 936, startPoint y: 312, endPoint x: 913, endPoint y: 311, distance: 22.4
click at [913, 311] on input "2.62" at bounding box center [935, 313] width 62 height 24
type input "3.00"
click at [36, 28] on div at bounding box center [46, 28] width 24 height 24
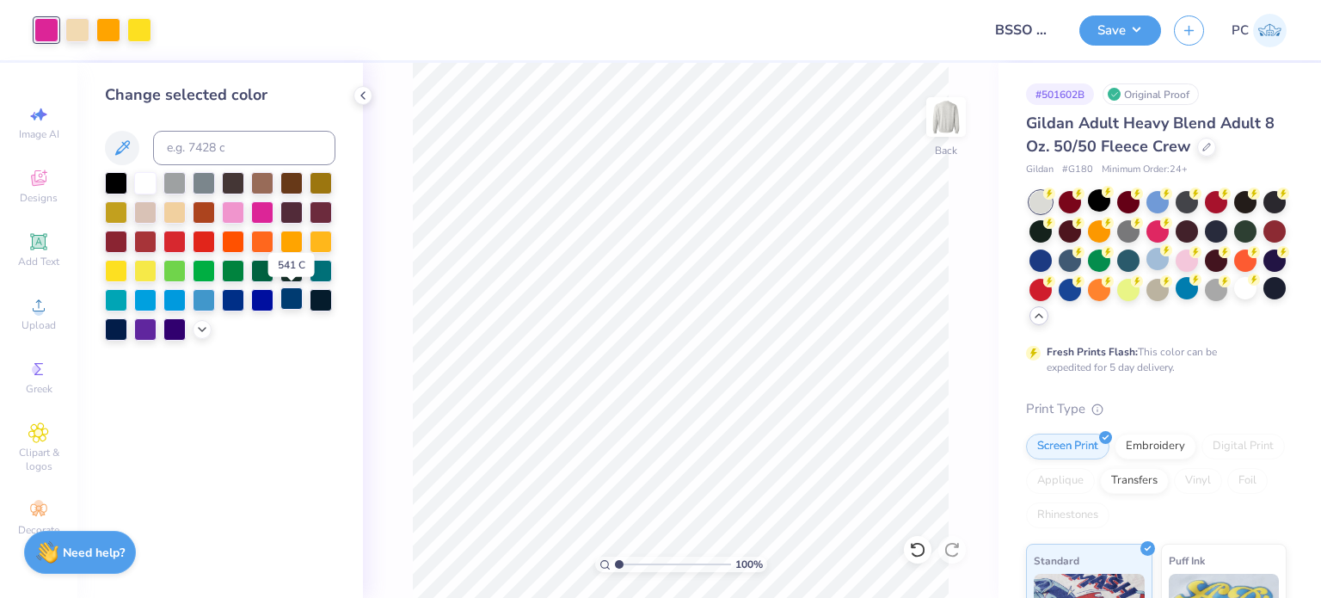
click at [292, 300] on div at bounding box center [291, 298] width 22 height 22
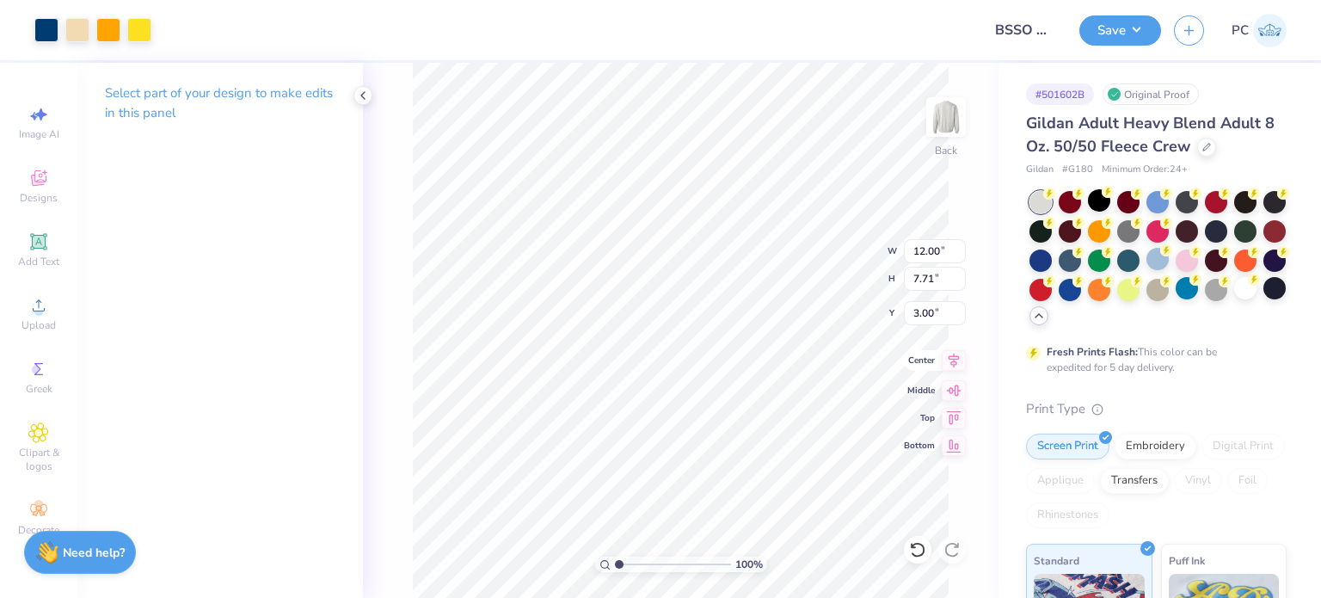
click at [949, 364] on icon at bounding box center [954, 360] width 24 height 21
click at [1111, 23] on button "Save" at bounding box center [1120, 28] width 82 height 30
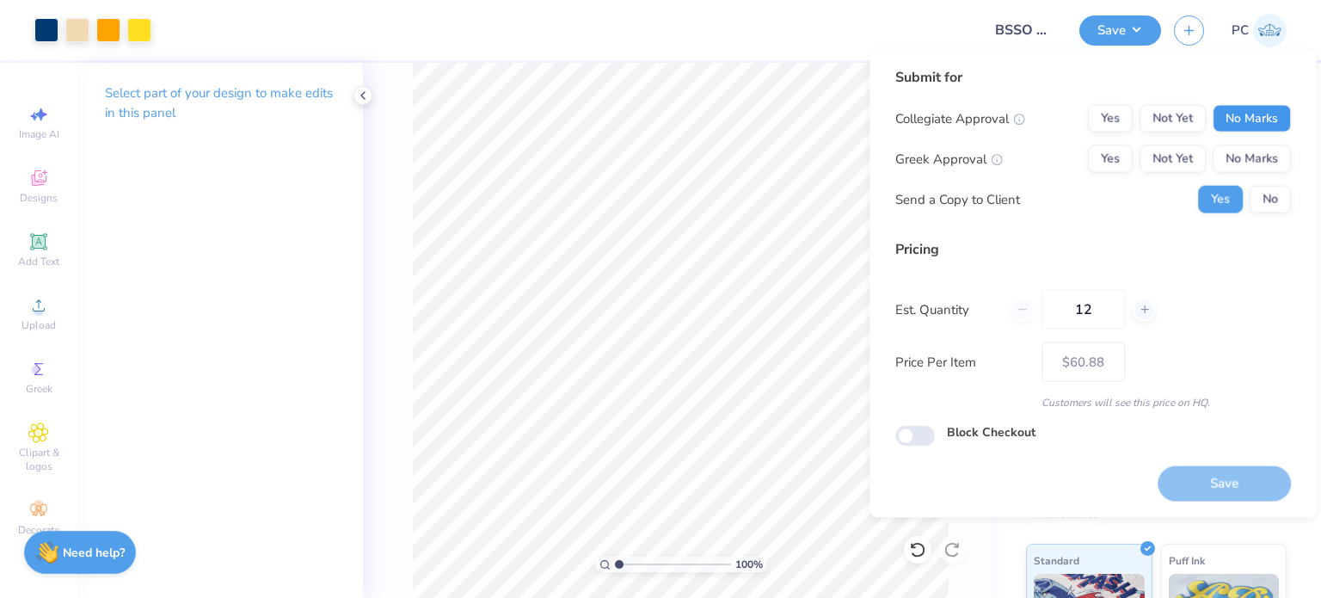
click at [1241, 114] on button "No Marks" at bounding box center [1252, 119] width 78 height 28
drag, startPoint x: 1251, startPoint y: 137, endPoint x: 1266, endPoint y: 181, distance: 46.5
click at [1262, 162] on button "No Marks" at bounding box center [1252, 159] width 78 height 28
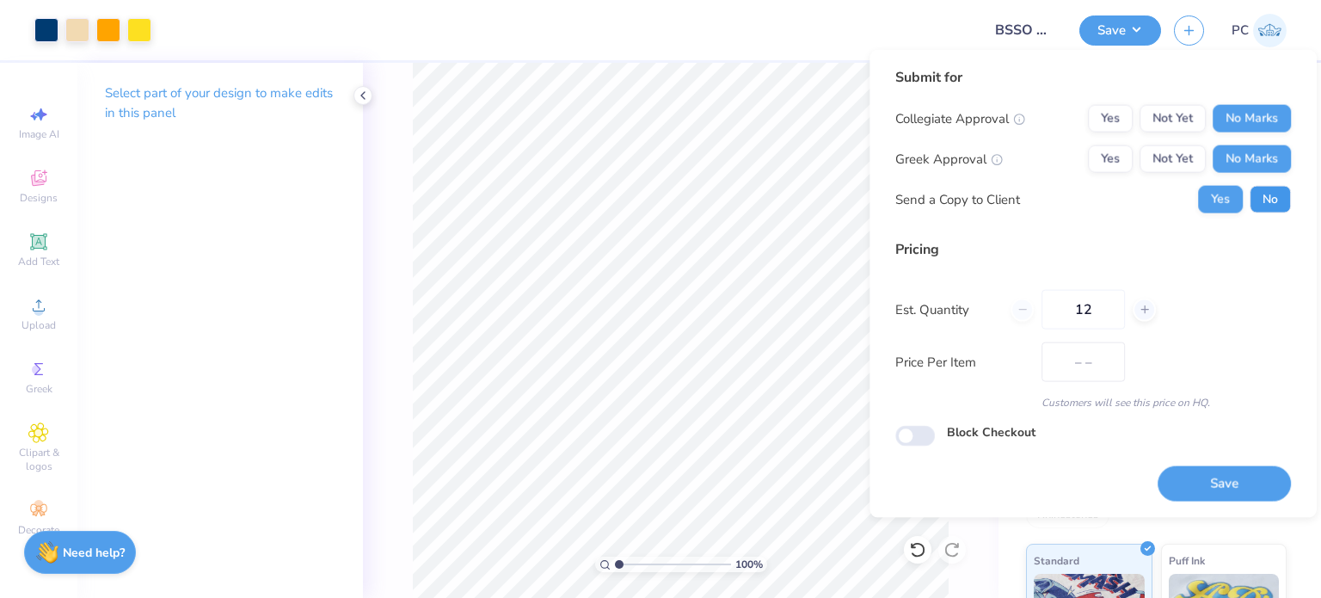
click at [1269, 204] on button "No" at bounding box center [1270, 200] width 41 height 28
click at [1214, 472] on button "Save" at bounding box center [1224, 482] width 133 height 35
type input "– –"
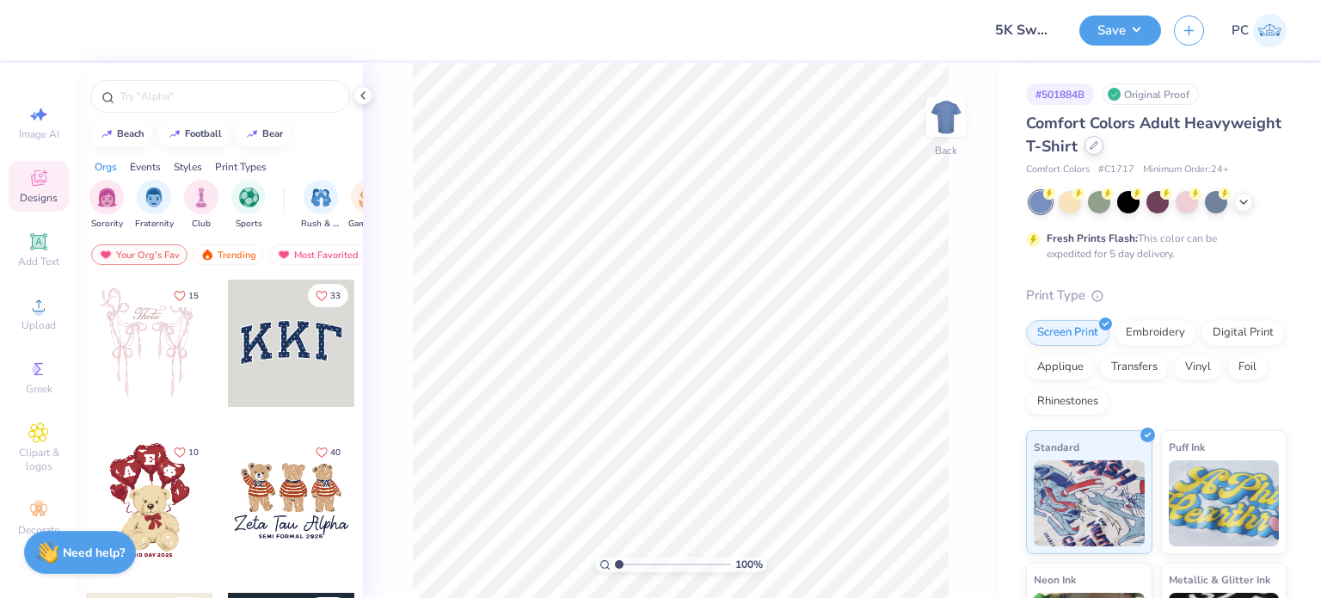
click at [1097, 147] on icon at bounding box center [1094, 145] width 7 height 7
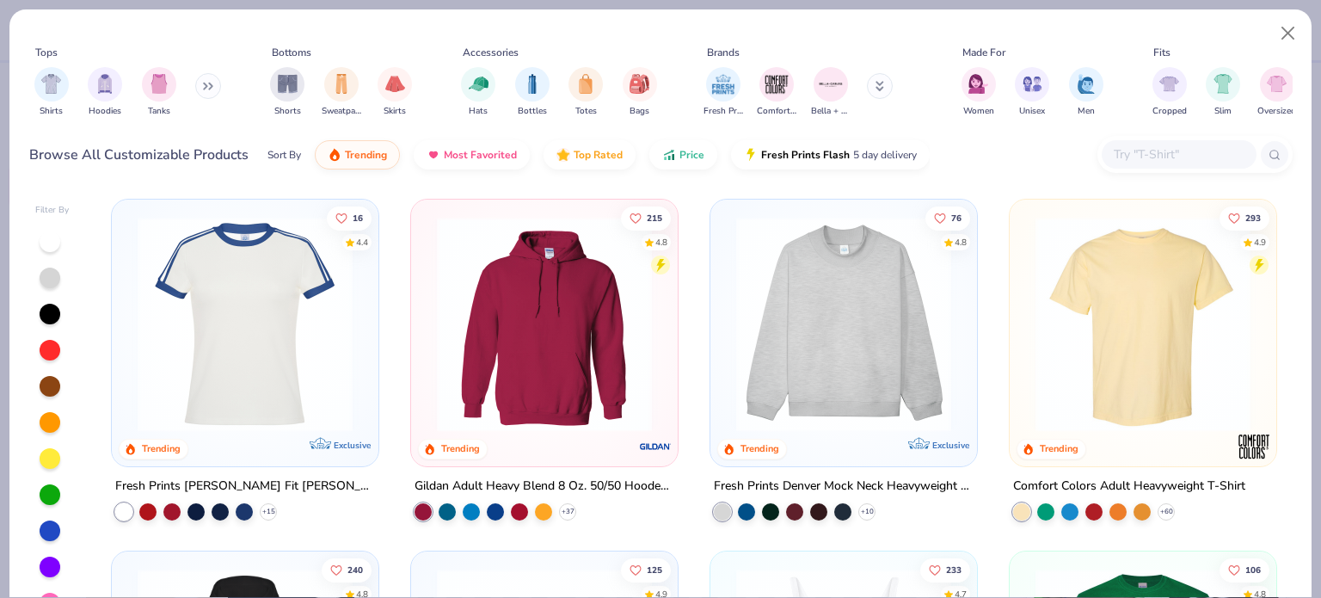
click at [1134, 149] on input "text" at bounding box center [1178, 154] width 132 height 20
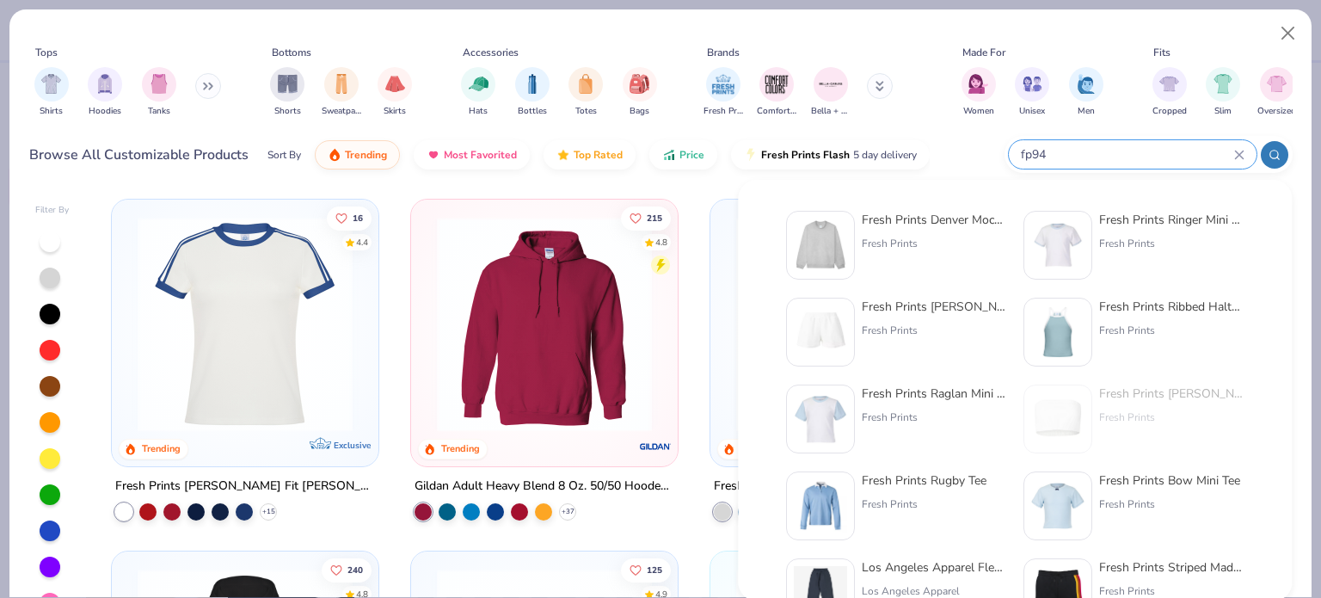
type input "fp94"
click at [793, 242] on div at bounding box center [820, 245] width 69 height 69
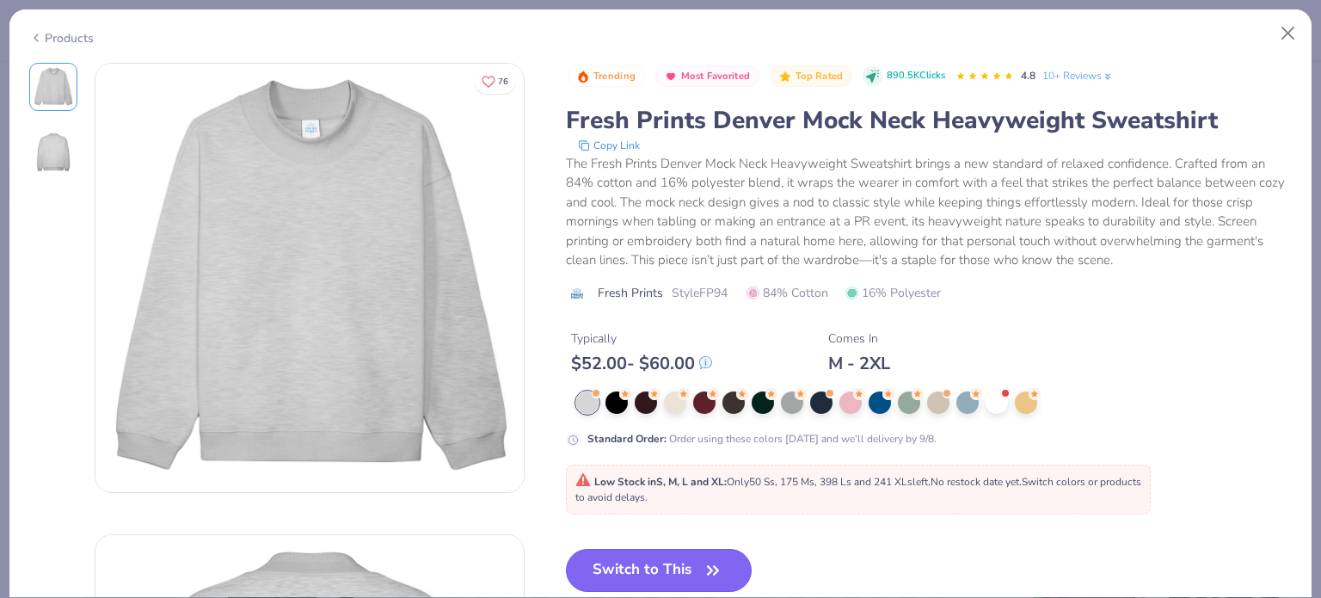
click at [688, 557] on button "Switch to This" at bounding box center [659, 570] width 187 height 43
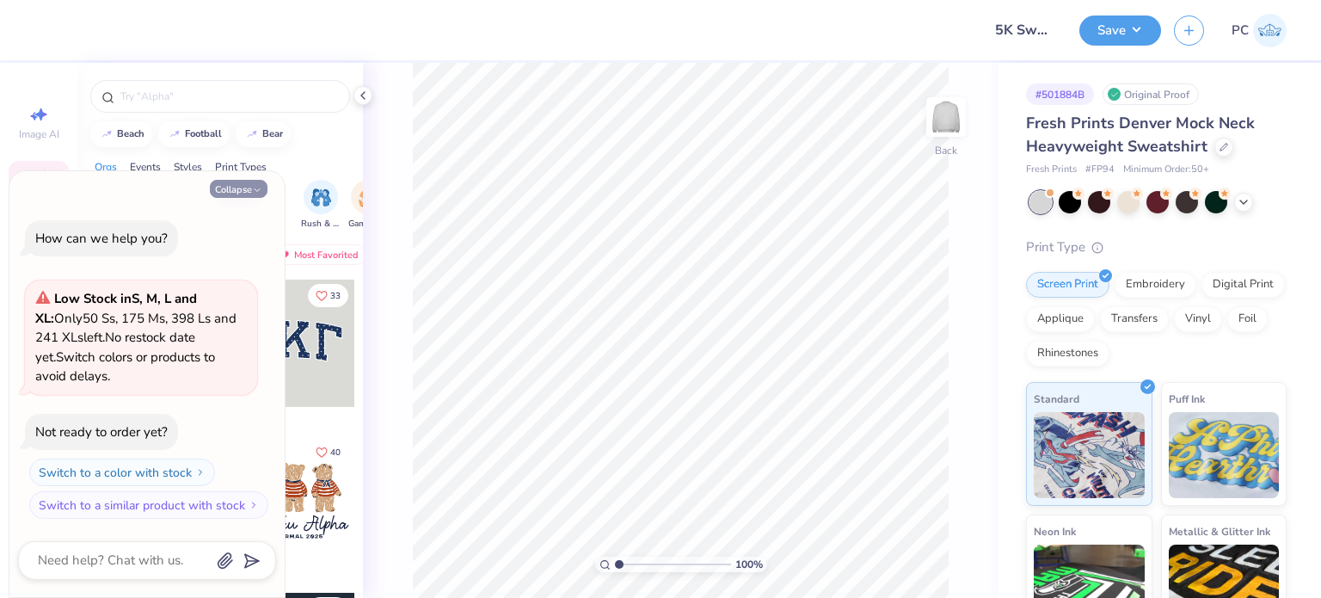
click at [243, 189] on button "Collapse" at bounding box center [239, 189] width 58 height 18
type textarea "x"
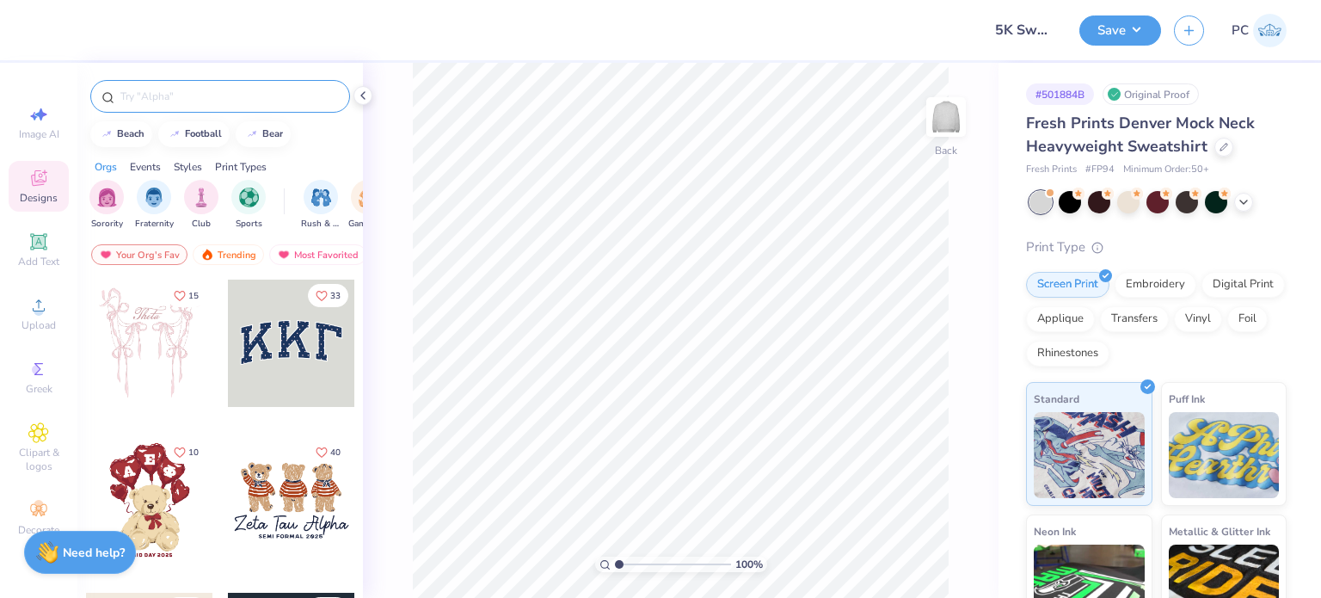
click at [200, 93] on input "text" at bounding box center [229, 96] width 220 height 17
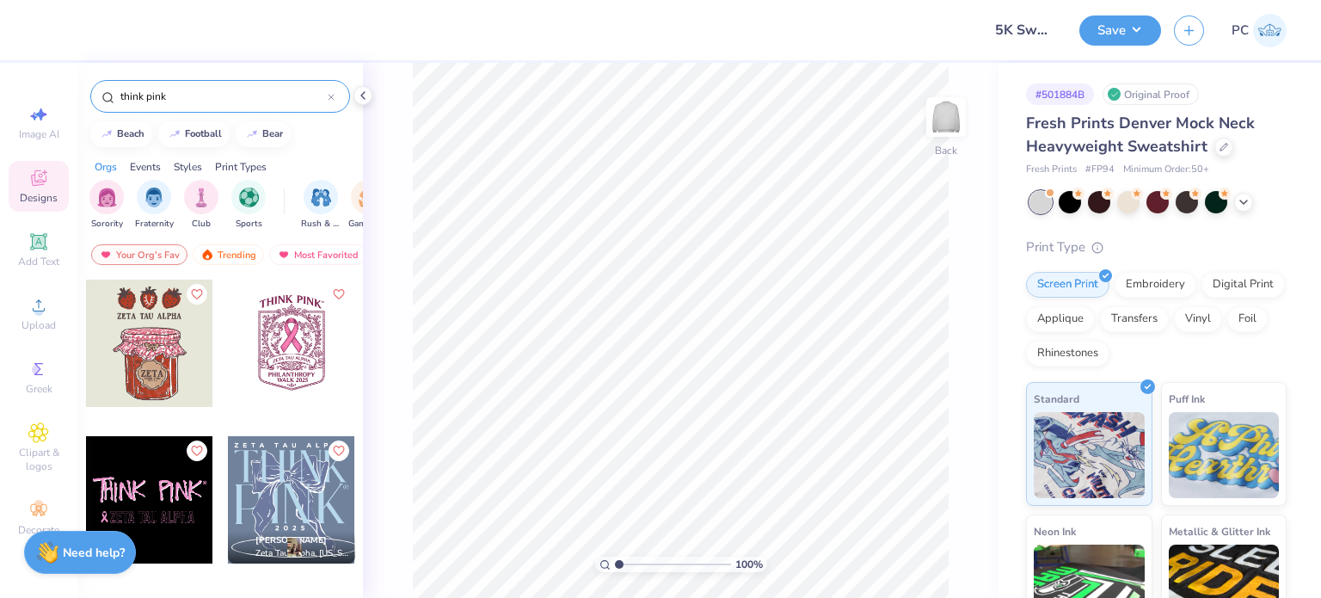
type input "think pink"
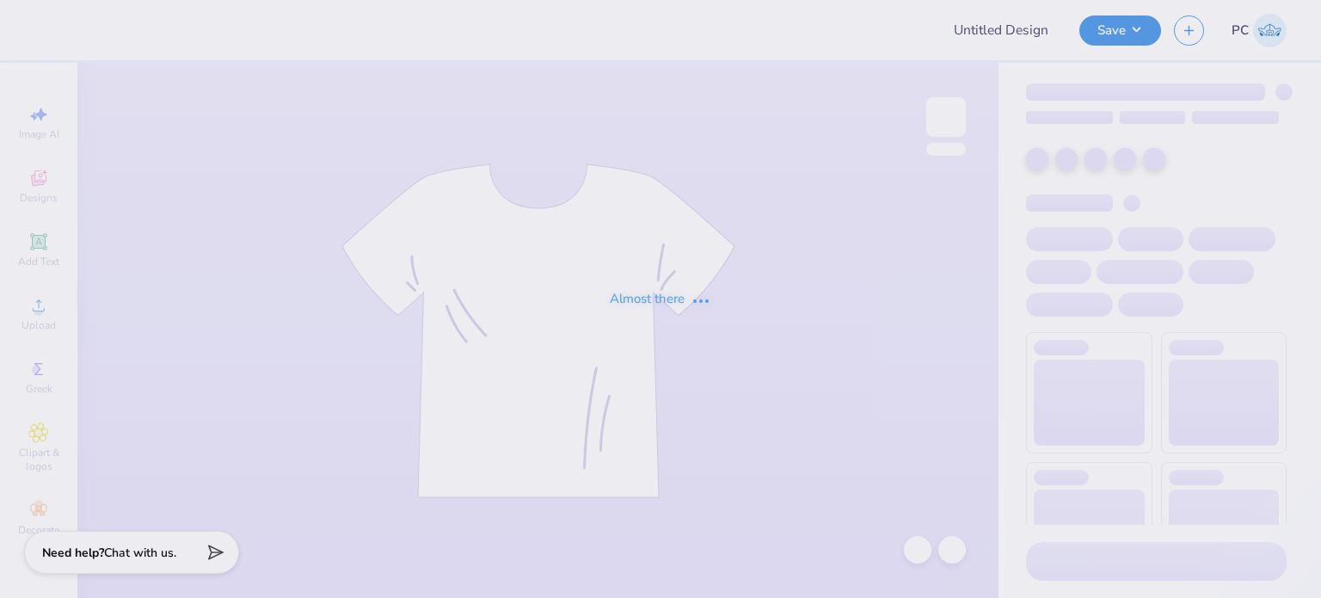
type input "Final IDR"
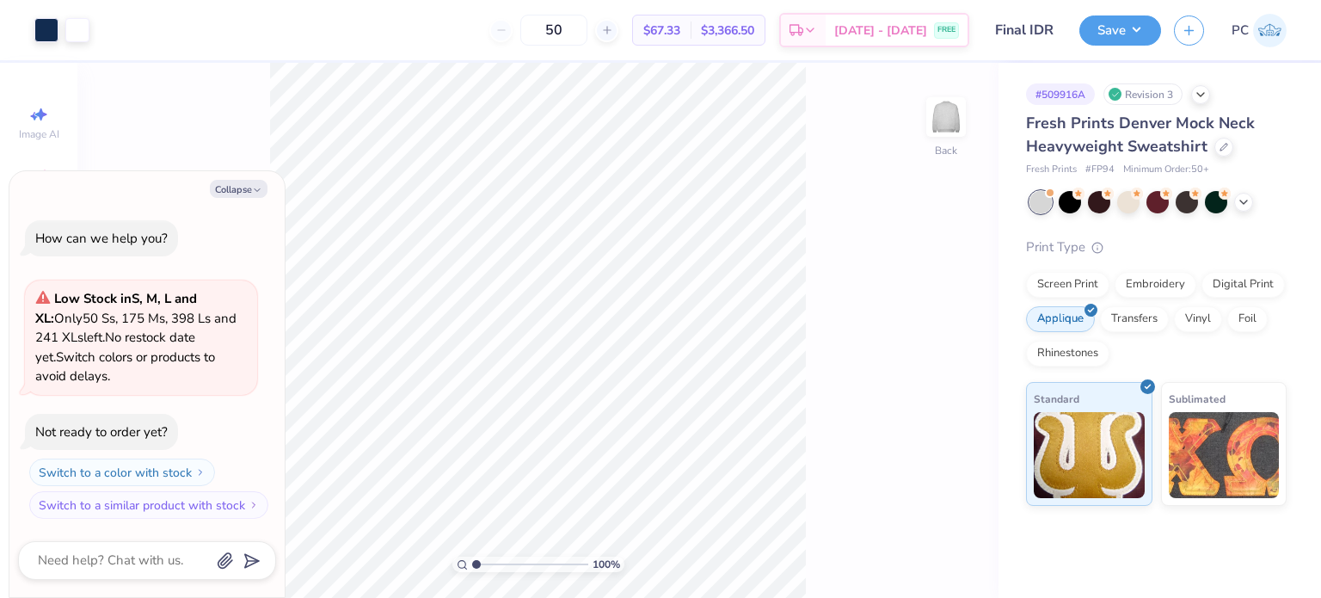
type textarea "x"
